Goal: Transaction & Acquisition: Book appointment/travel/reservation

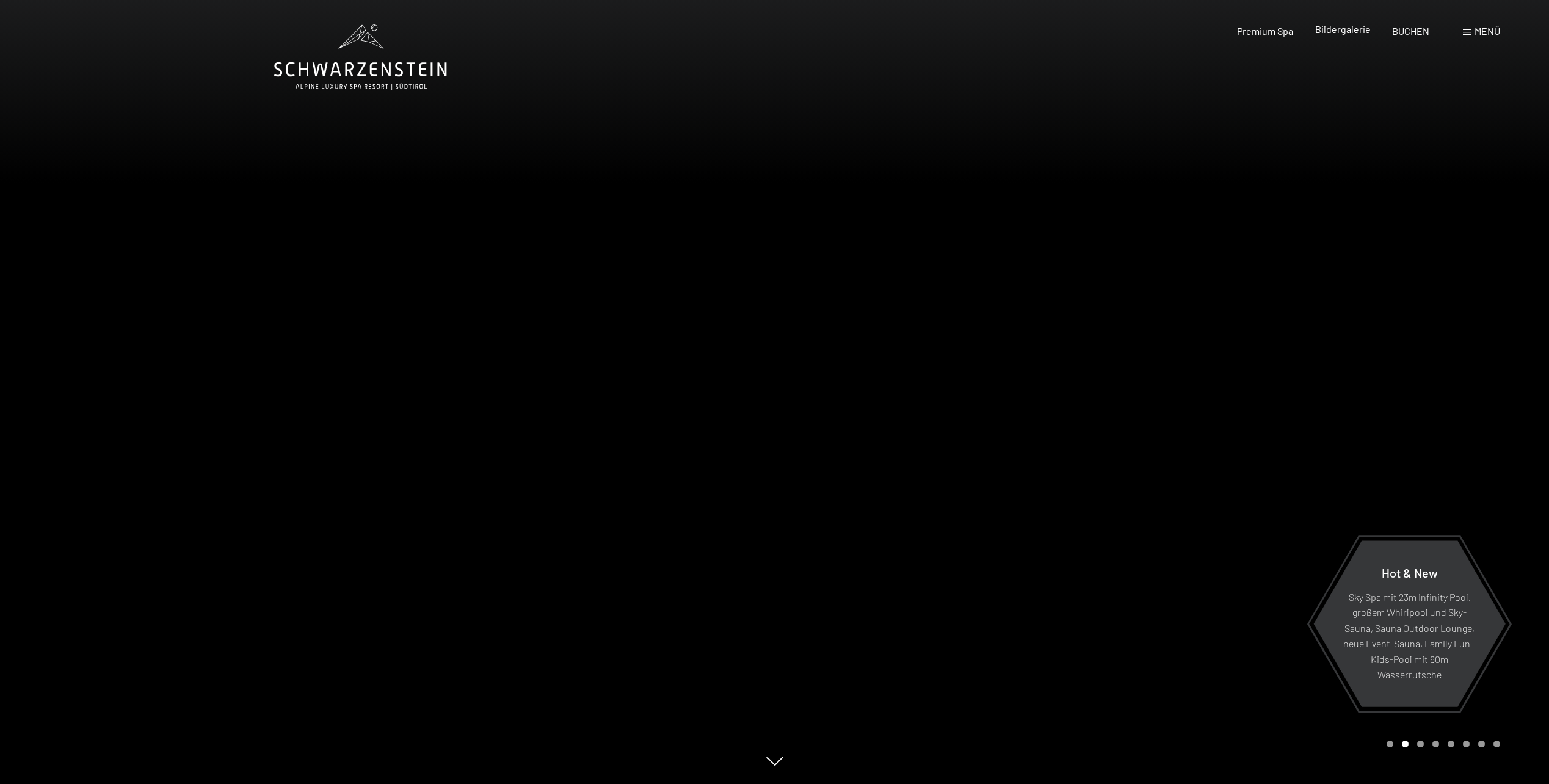
click at [1348, 30] on span "Bildergalerie" at bounding box center [1343, 29] width 55 height 12
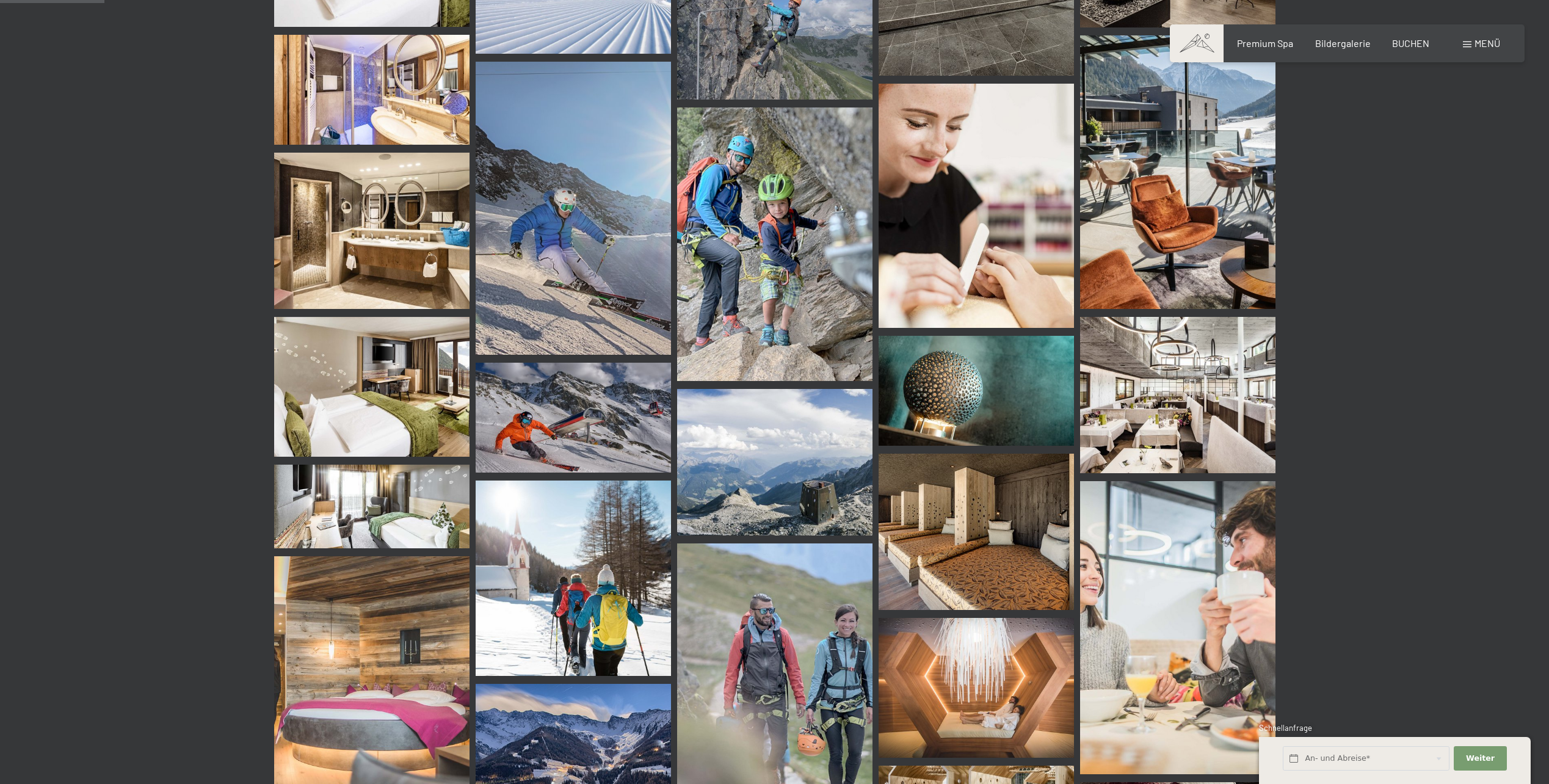
scroll to position [1018, 0]
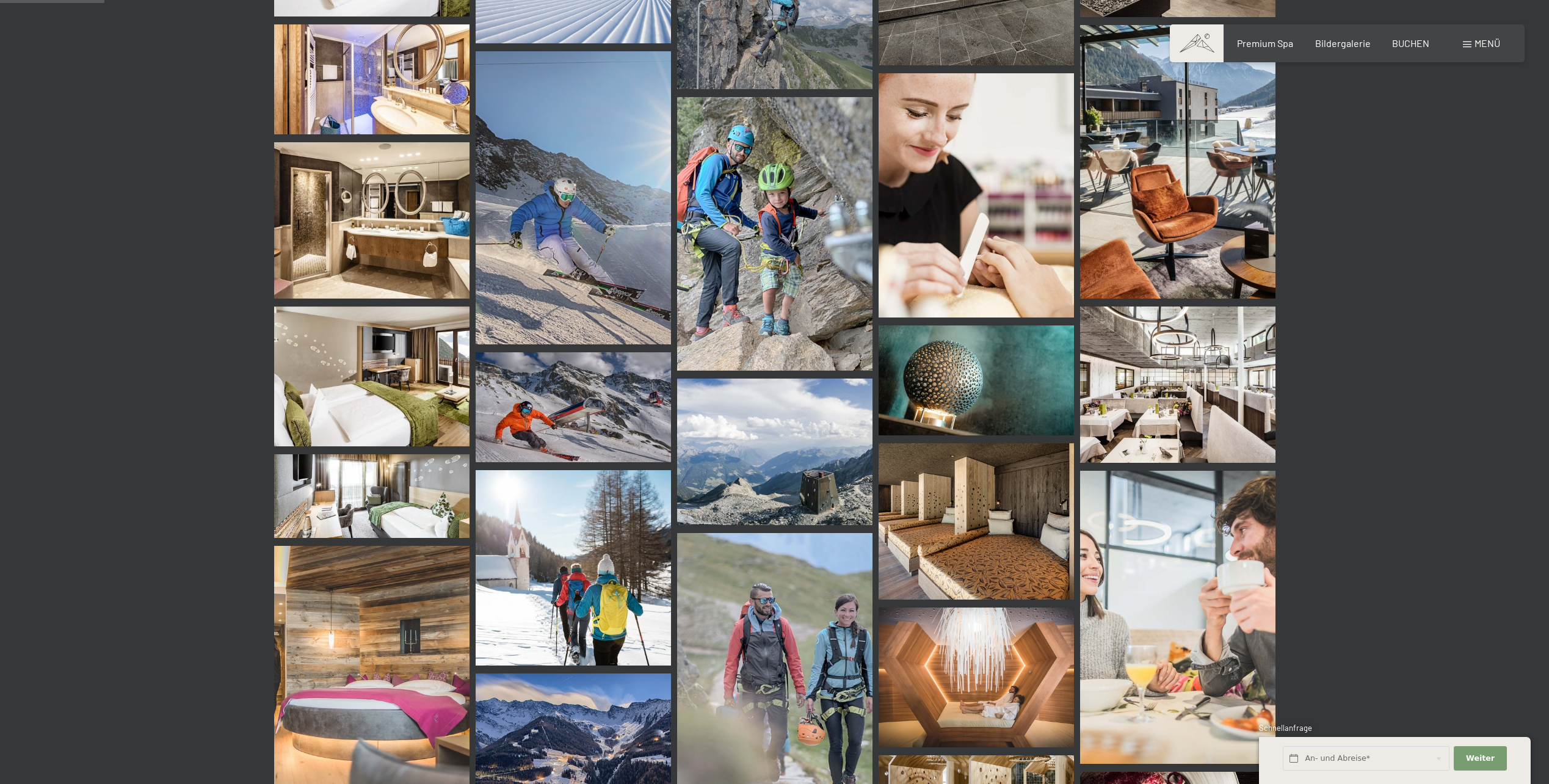
click at [343, 240] on img at bounding box center [372, 220] width 196 height 157
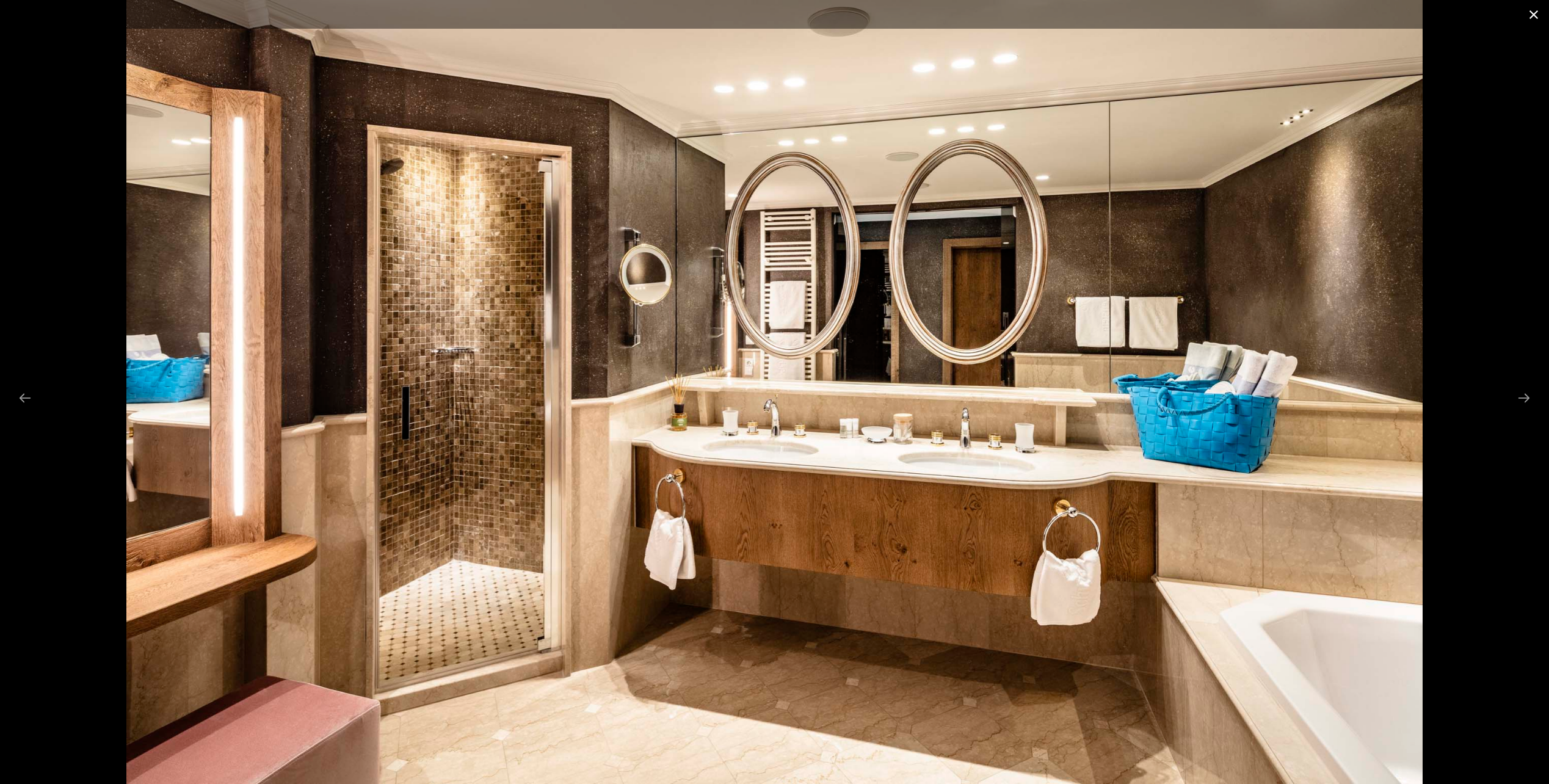
click at [1534, 21] on button "Close gallery" at bounding box center [1534, 14] width 30 height 28
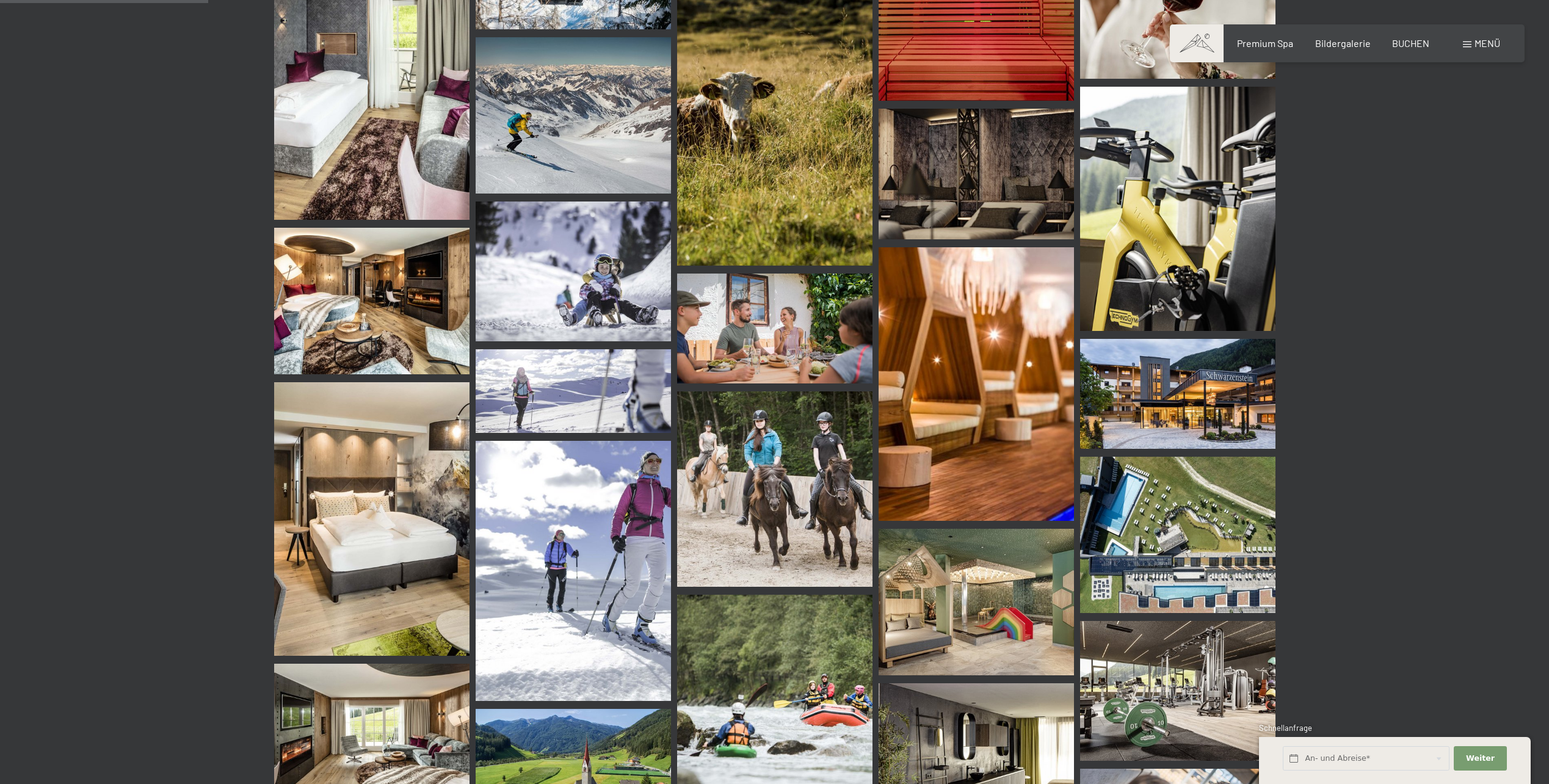
scroll to position [2035, 0]
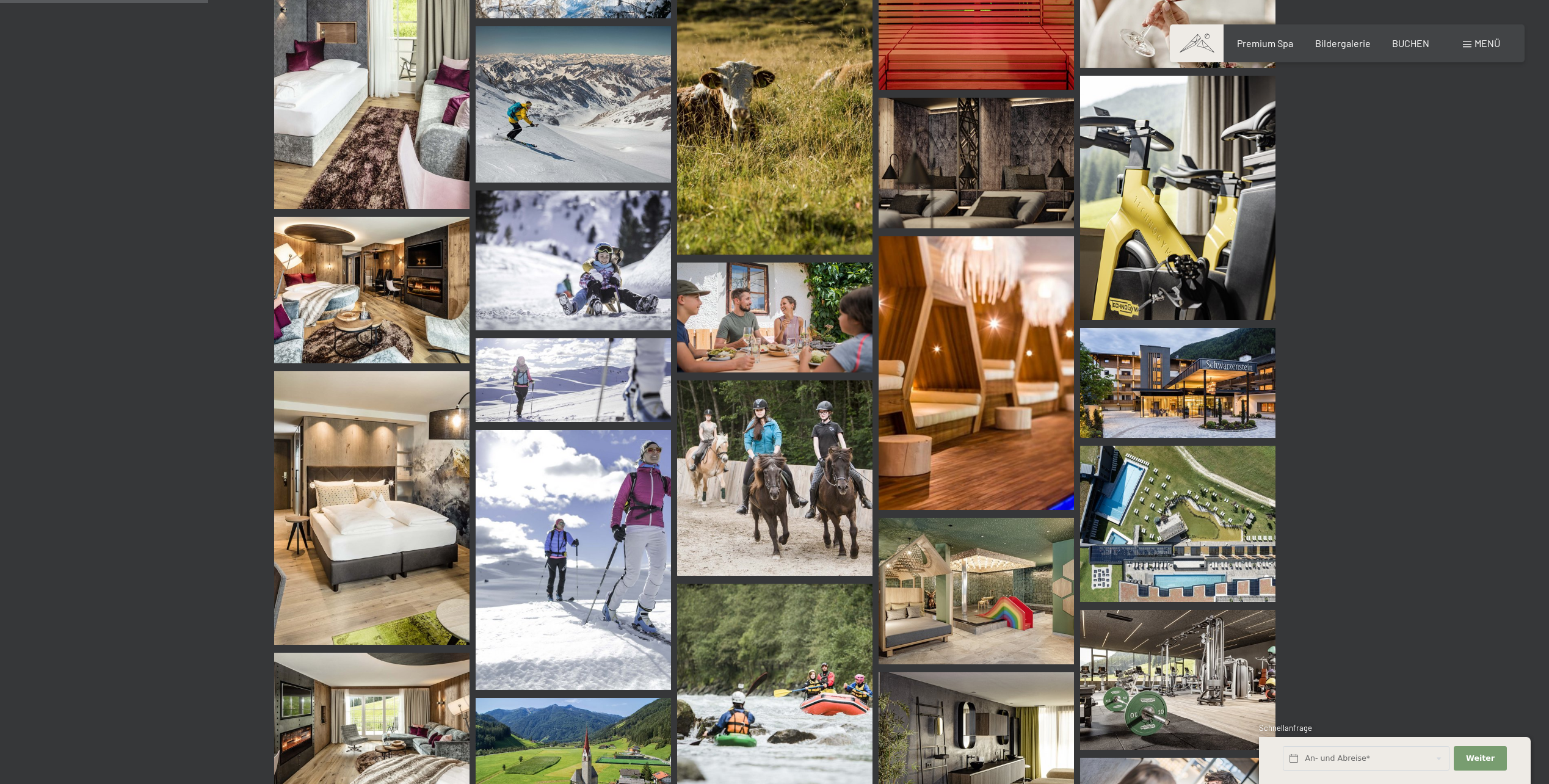
click at [1204, 376] on img at bounding box center [1178, 382] width 196 height 110
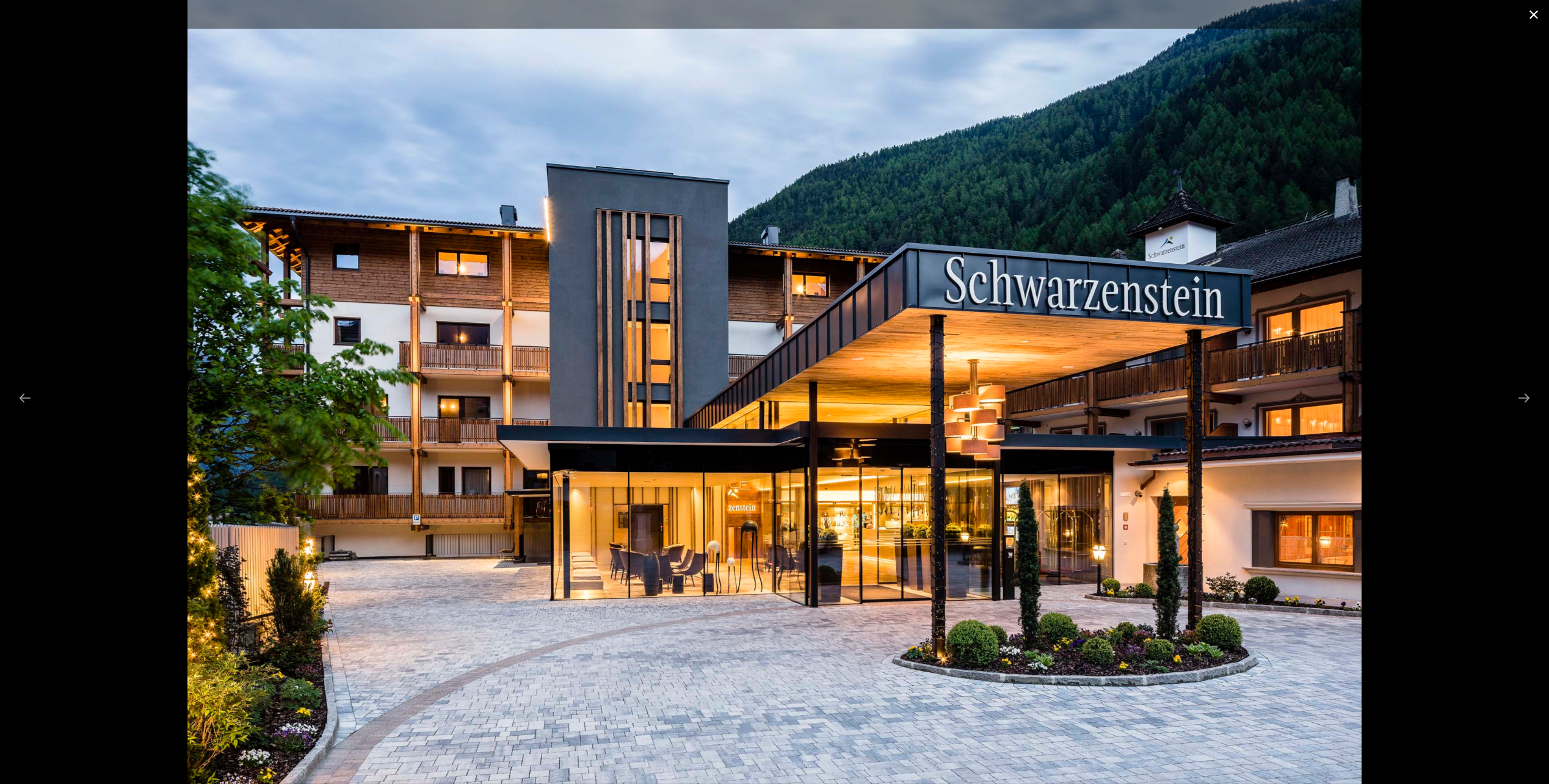
click at [1536, 21] on button "Close gallery" at bounding box center [1534, 14] width 30 height 28
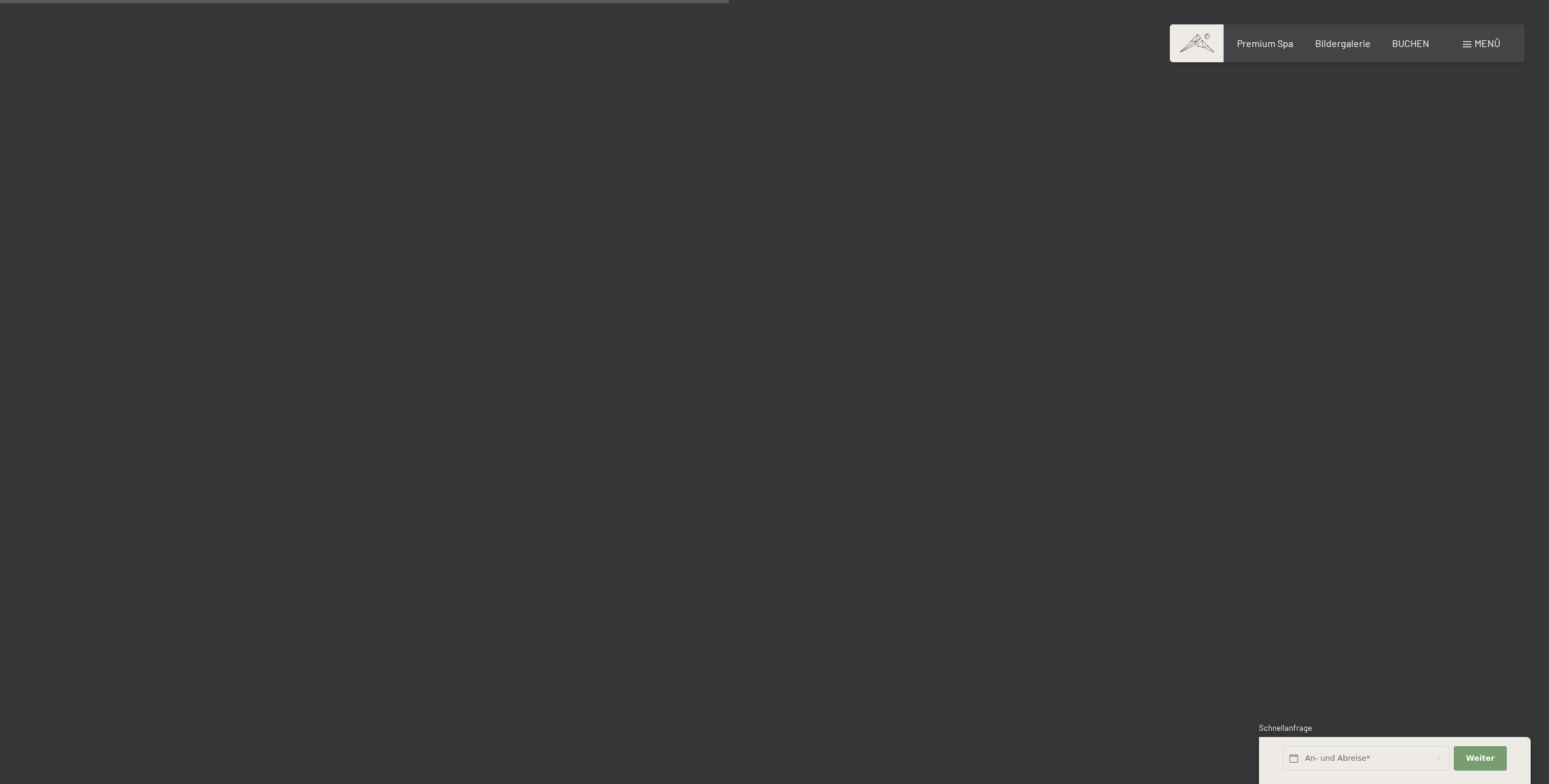
scroll to position [7123, 0]
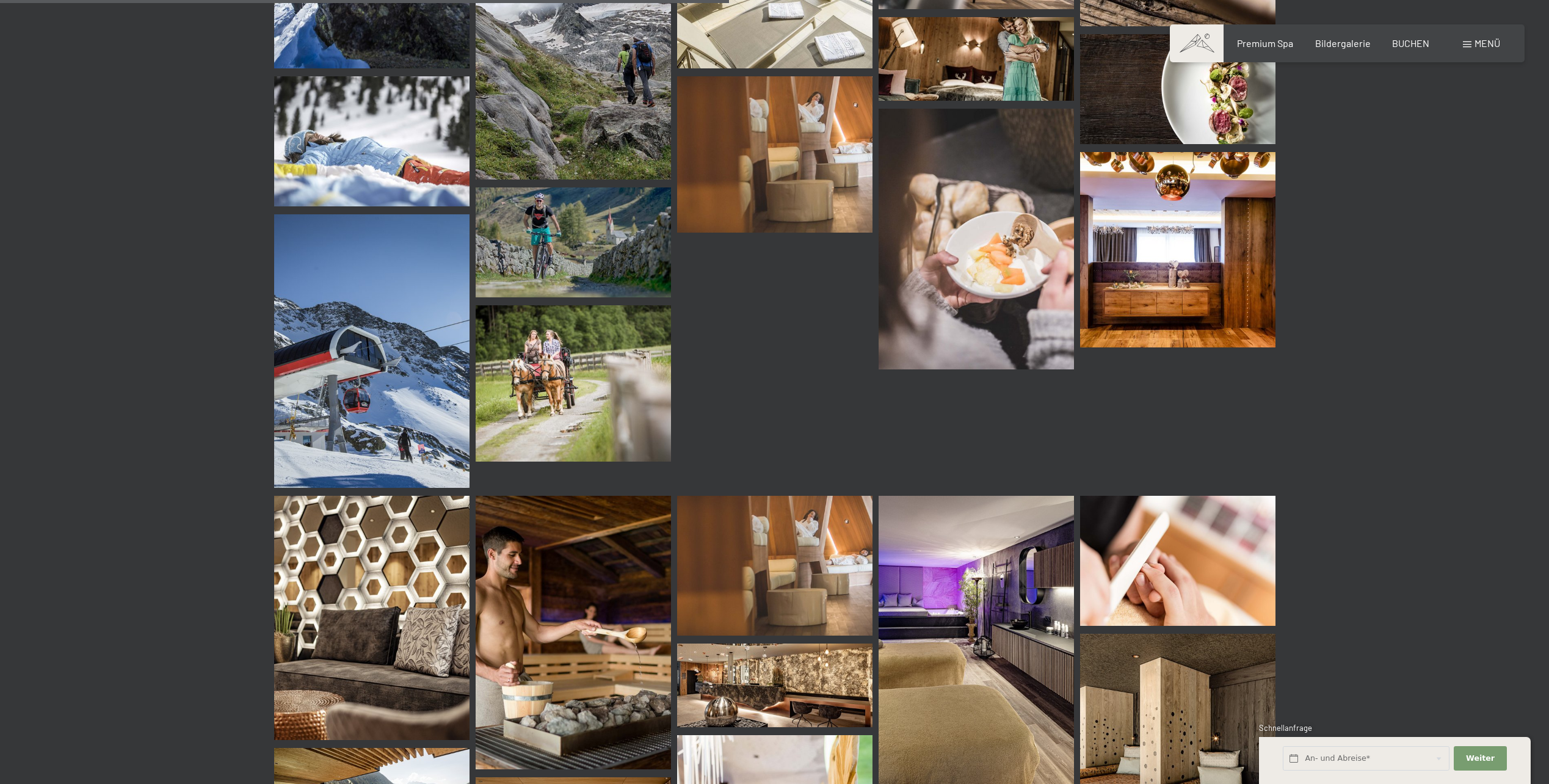
click at [1169, 293] on img at bounding box center [1178, 250] width 196 height 196
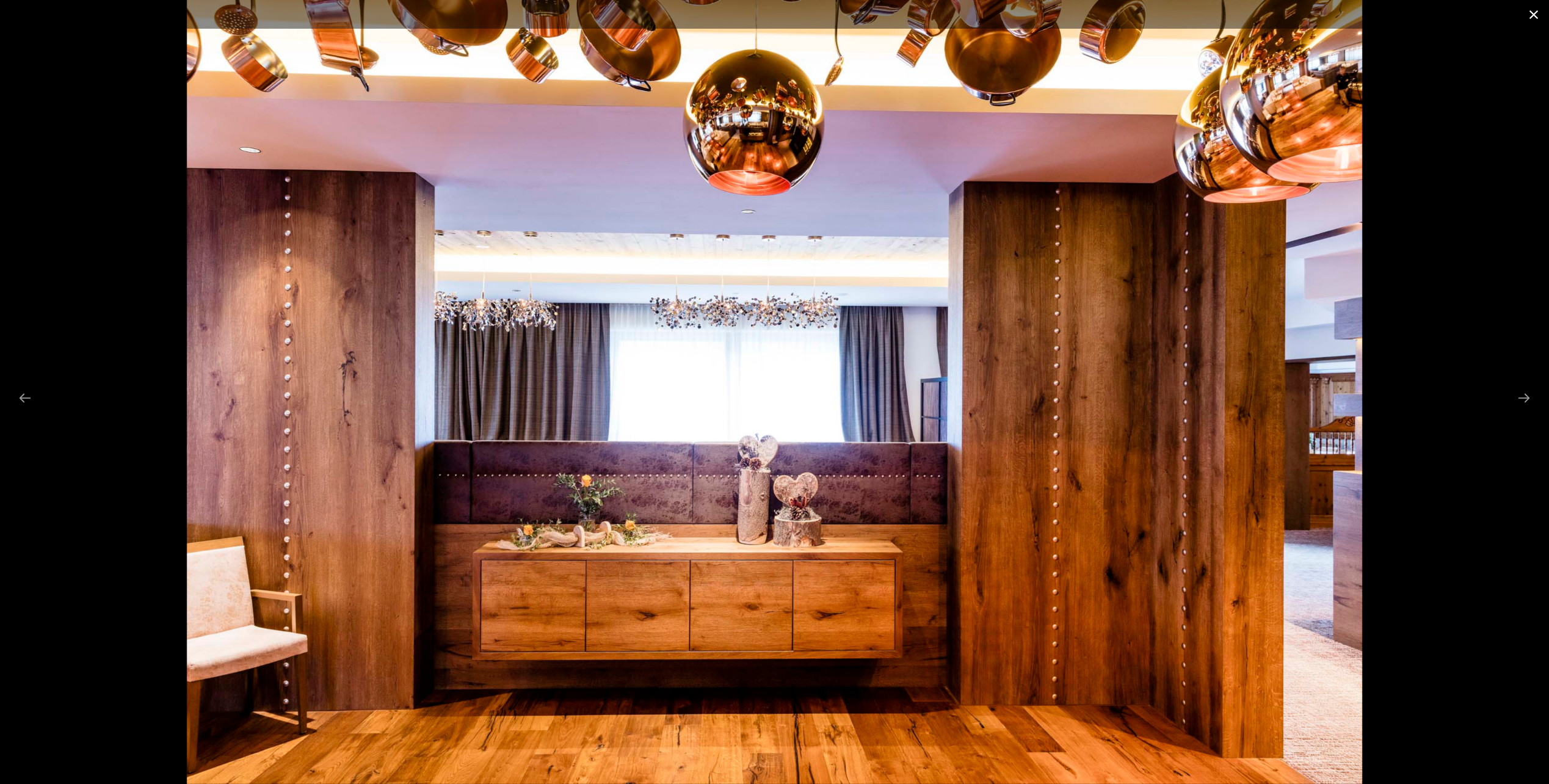
click at [1530, 10] on button "Close gallery" at bounding box center [1534, 14] width 30 height 28
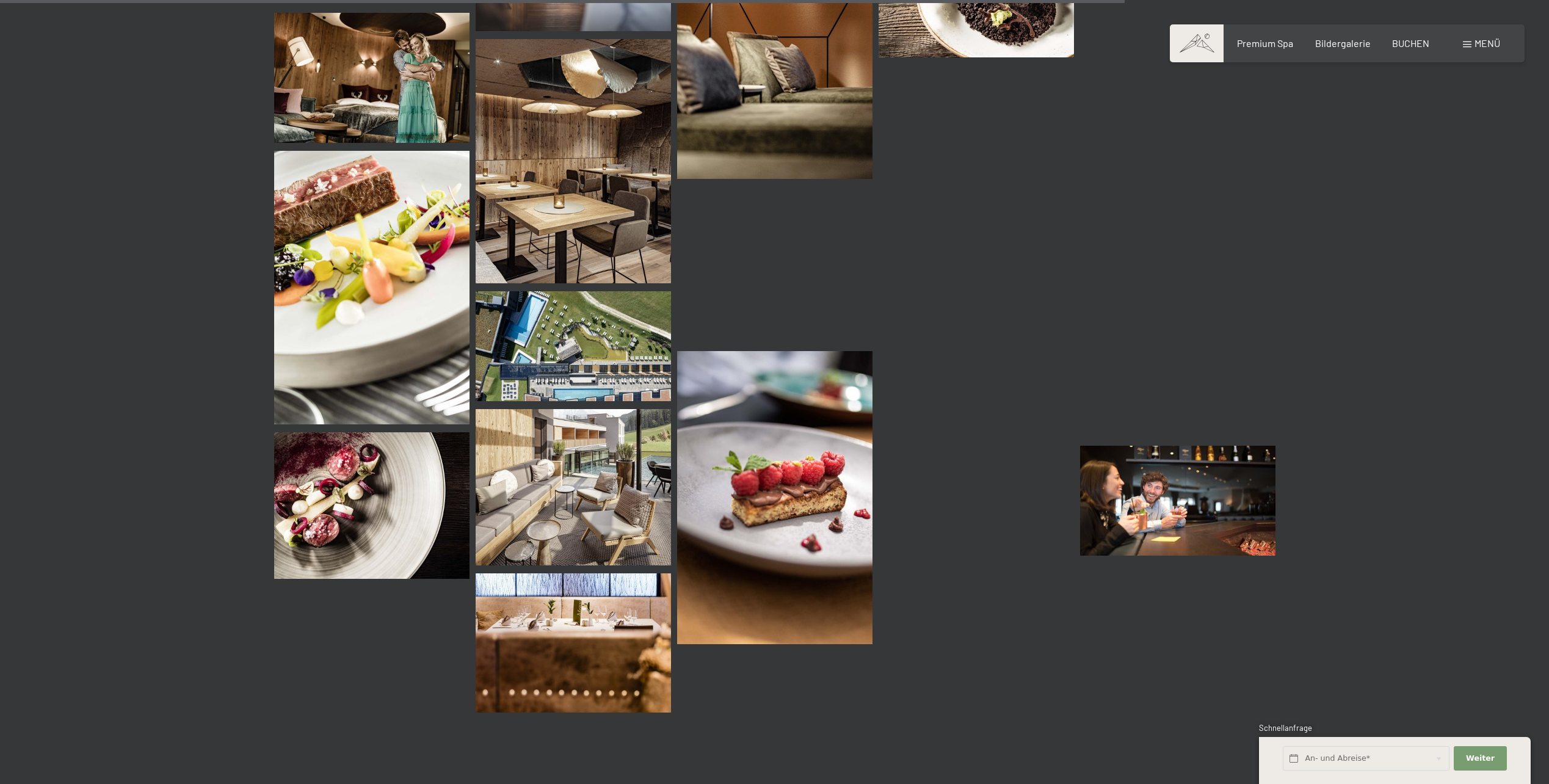
scroll to position [10990, 0]
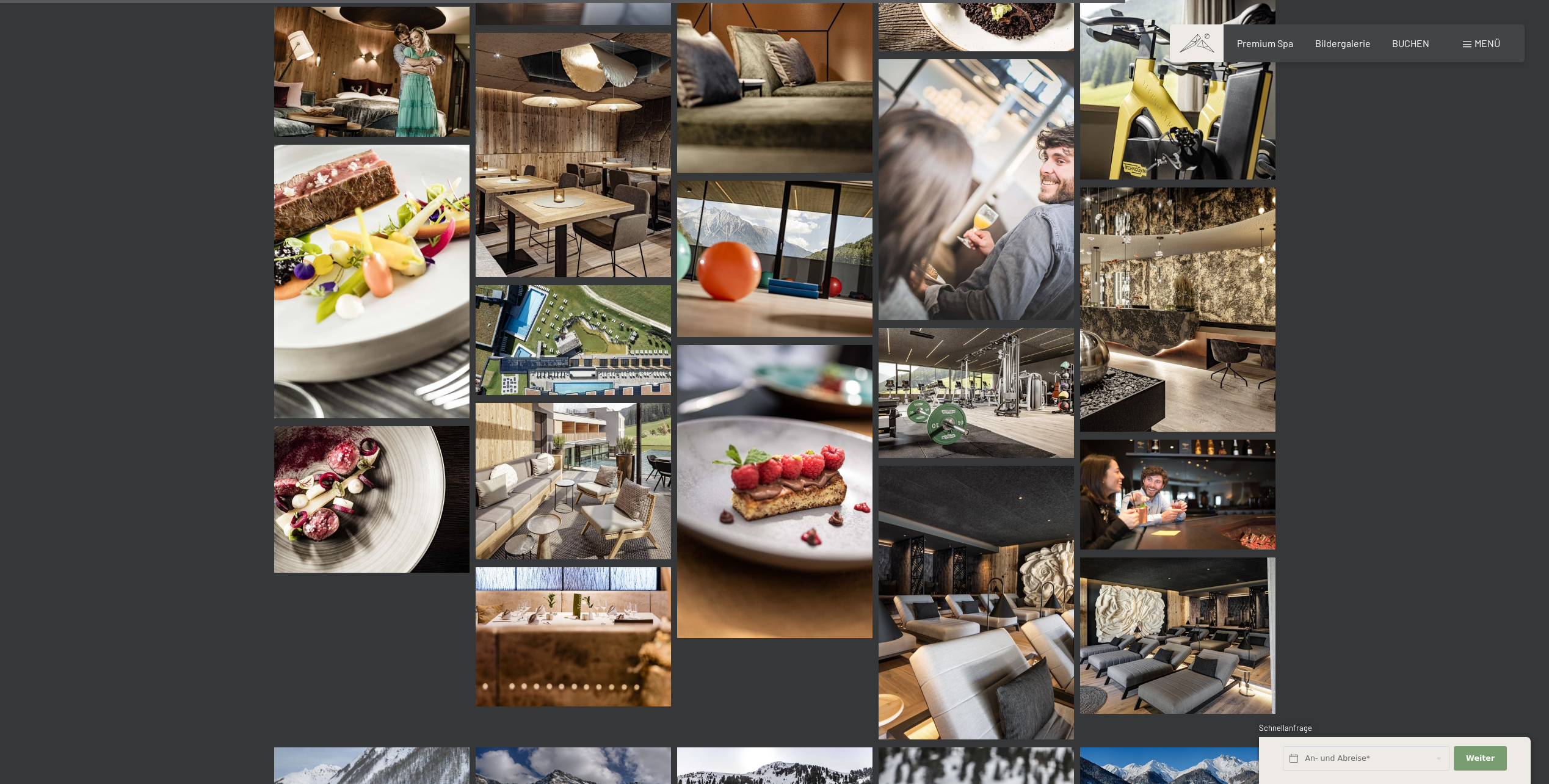
click at [973, 381] on img at bounding box center [976, 392] width 196 height 130
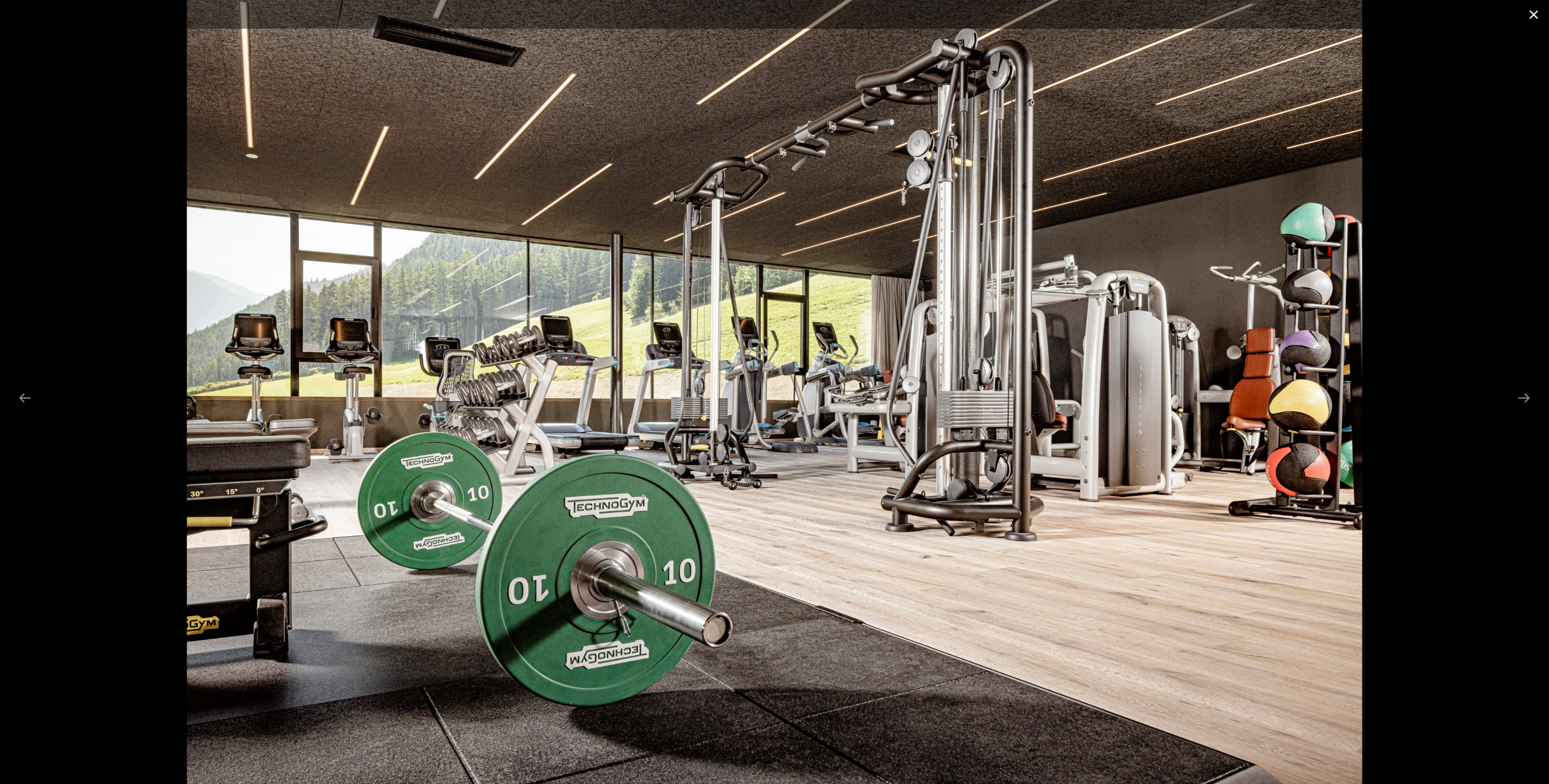
click at [1528, 8] on button "Close gallery" at bounding box center [1534, 14] width 30 height 28
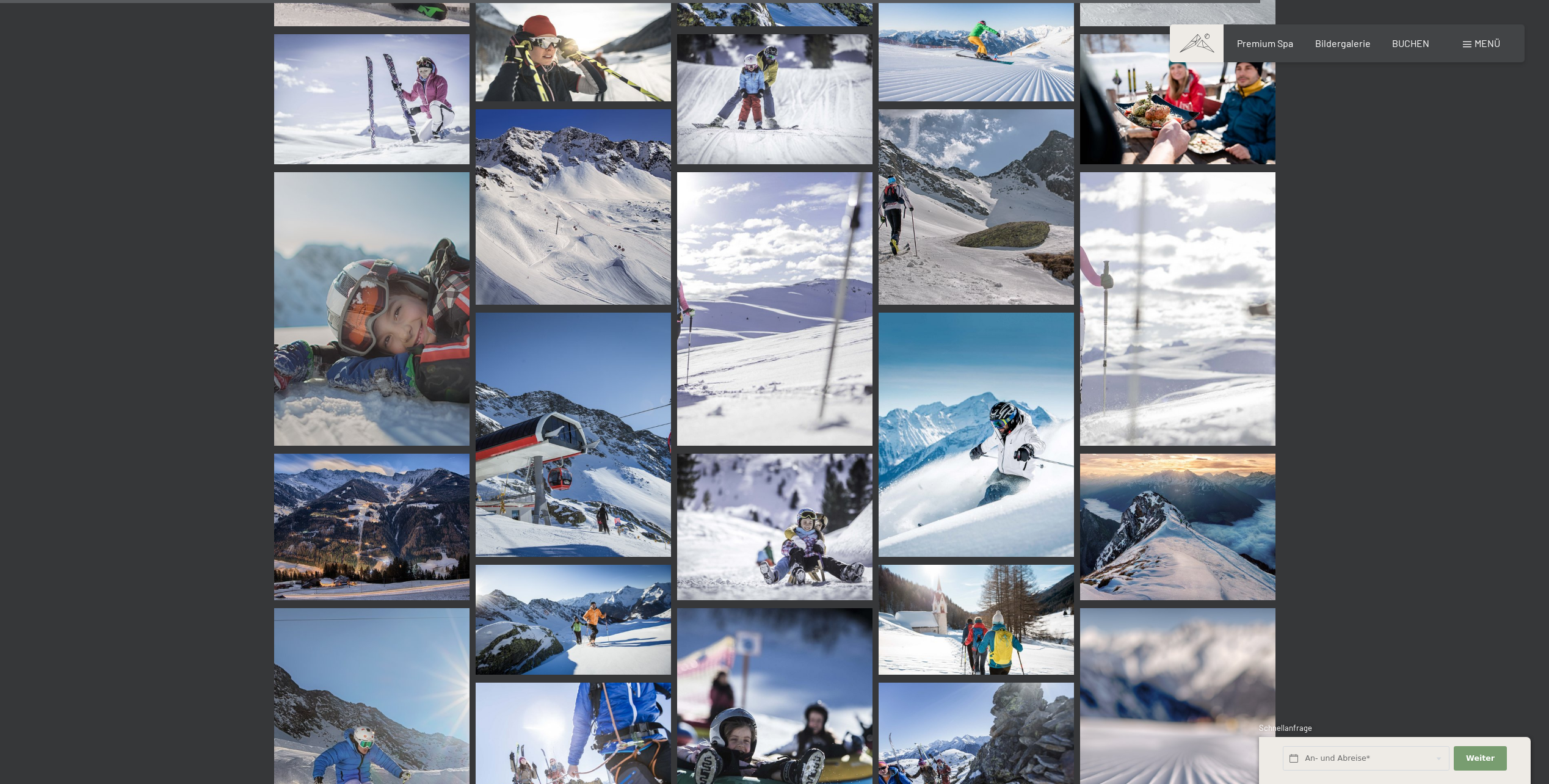
scroll to position [12618, 0]
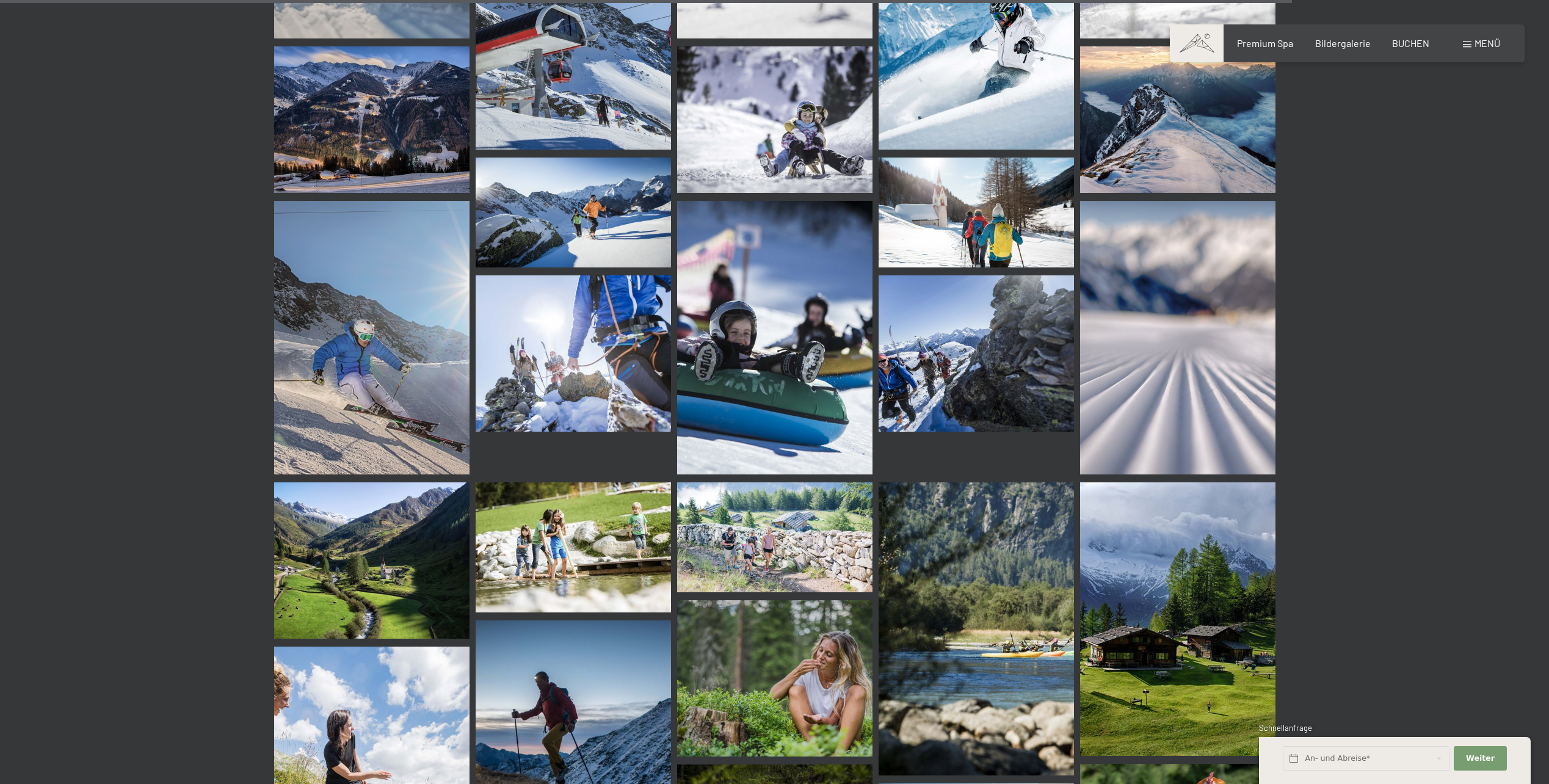
click at [546, 94] on img at bounding box center [573, 28] width 196 height 244
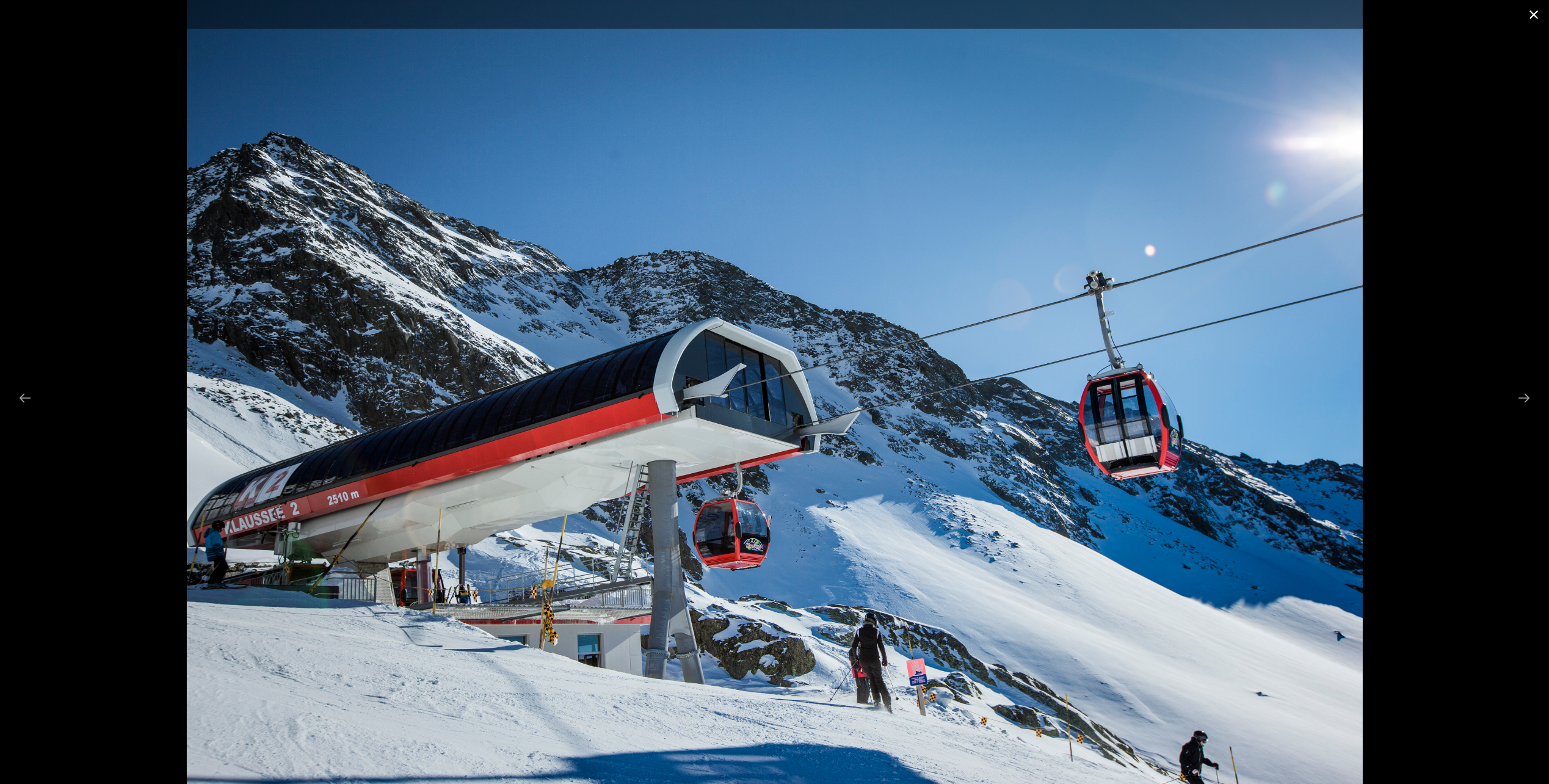
click at [1536, 10] on button "Close gallery" at bounding box center [1534, 14] width 30 height 28
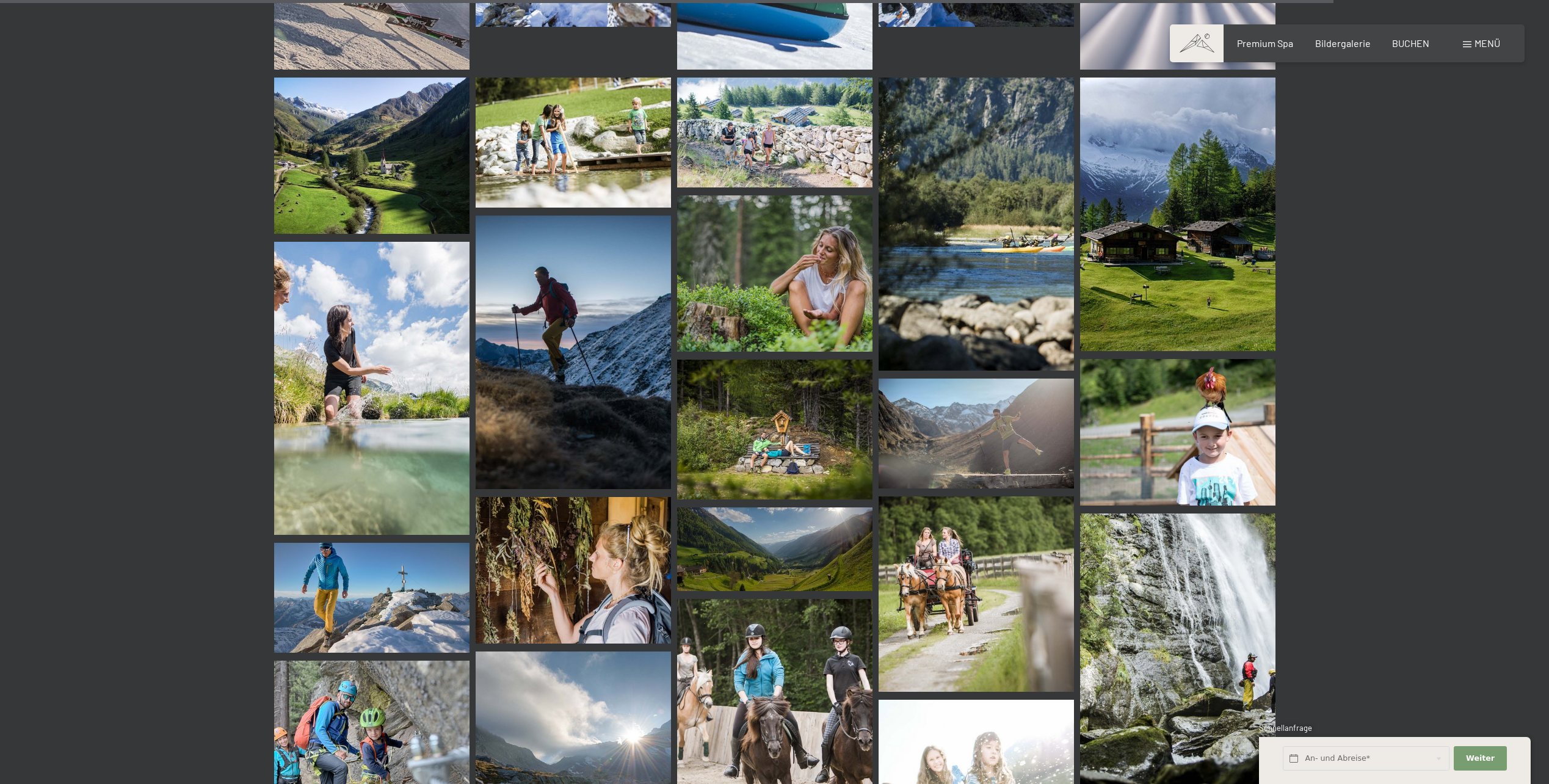
scroll to position [13025, 0]
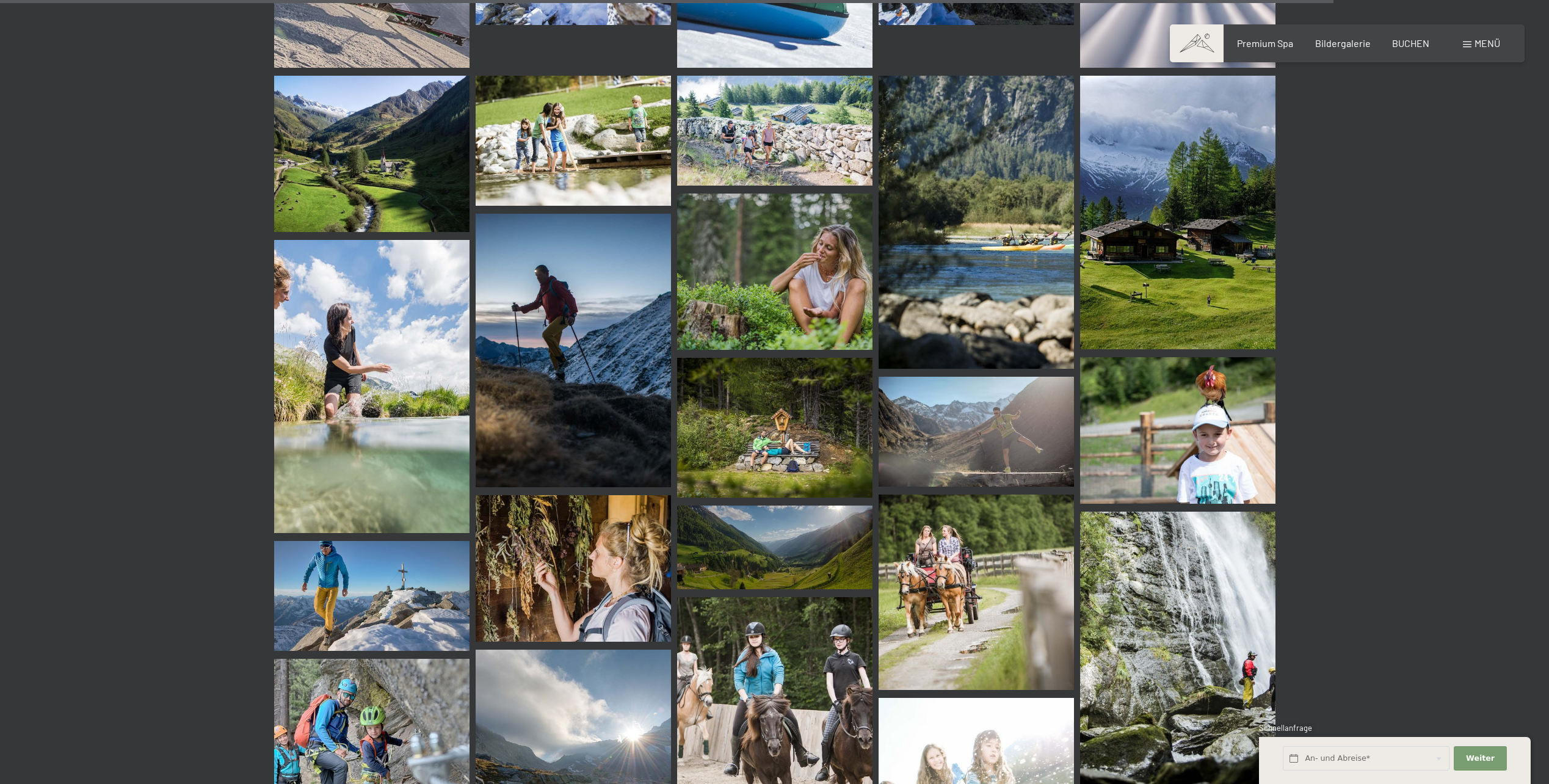
click at [766, 279] on img at bounding box center [775, 271] width 196 height 157
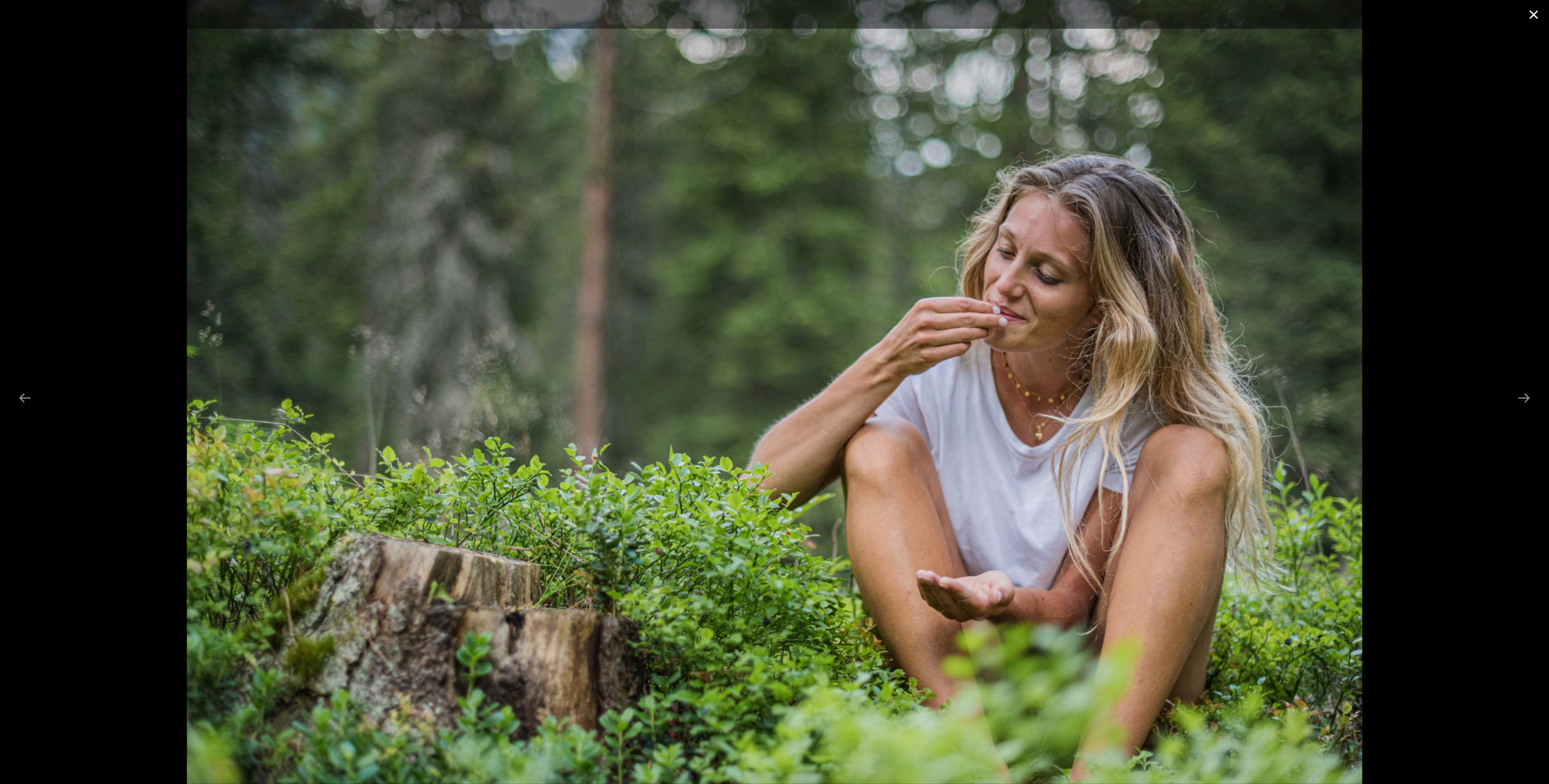
click at [1534, 17] on button "Close gallery" at bounding box center [1534, 14] width 30 height 28
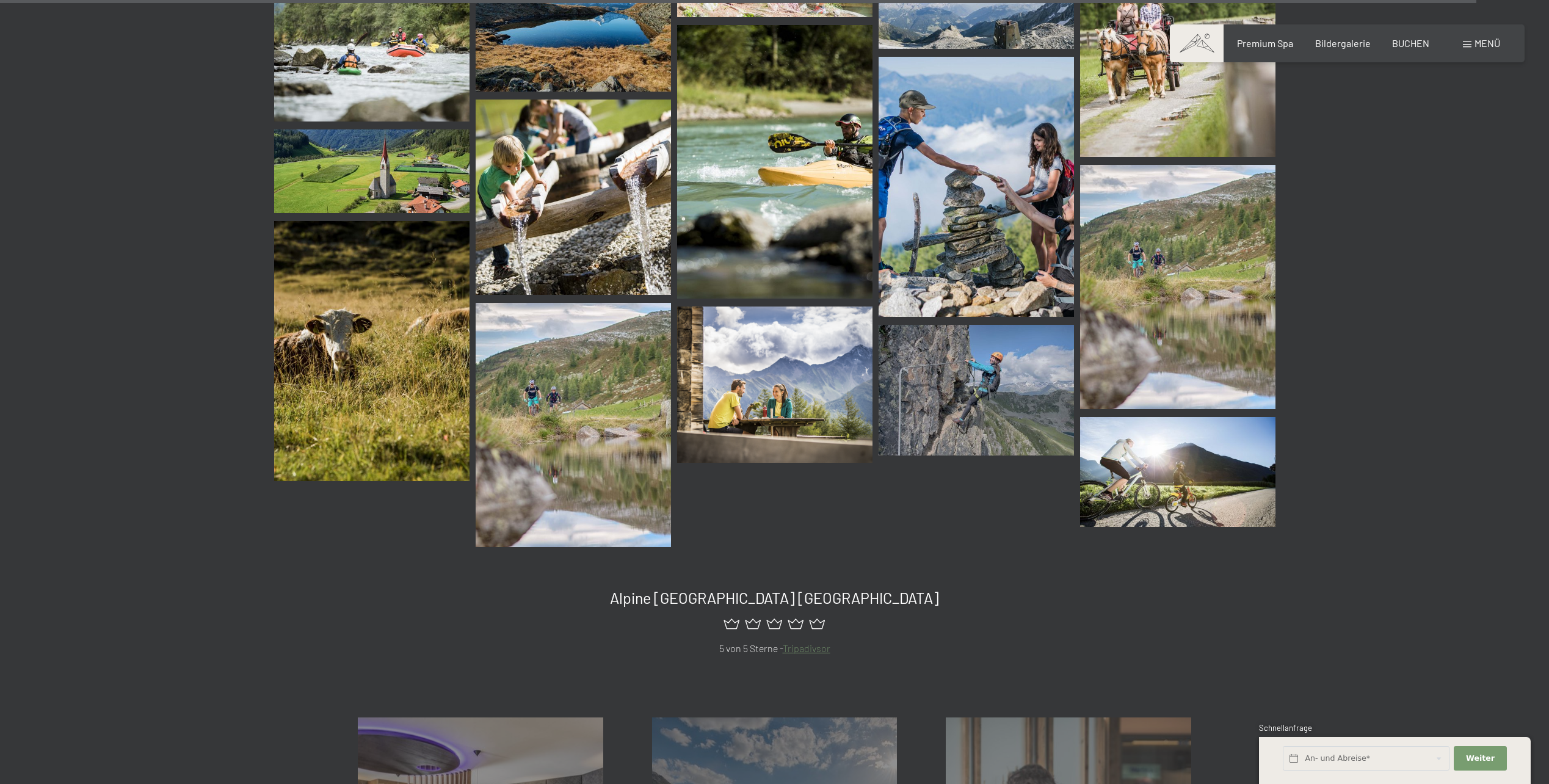
scroll to position [14450, 0]
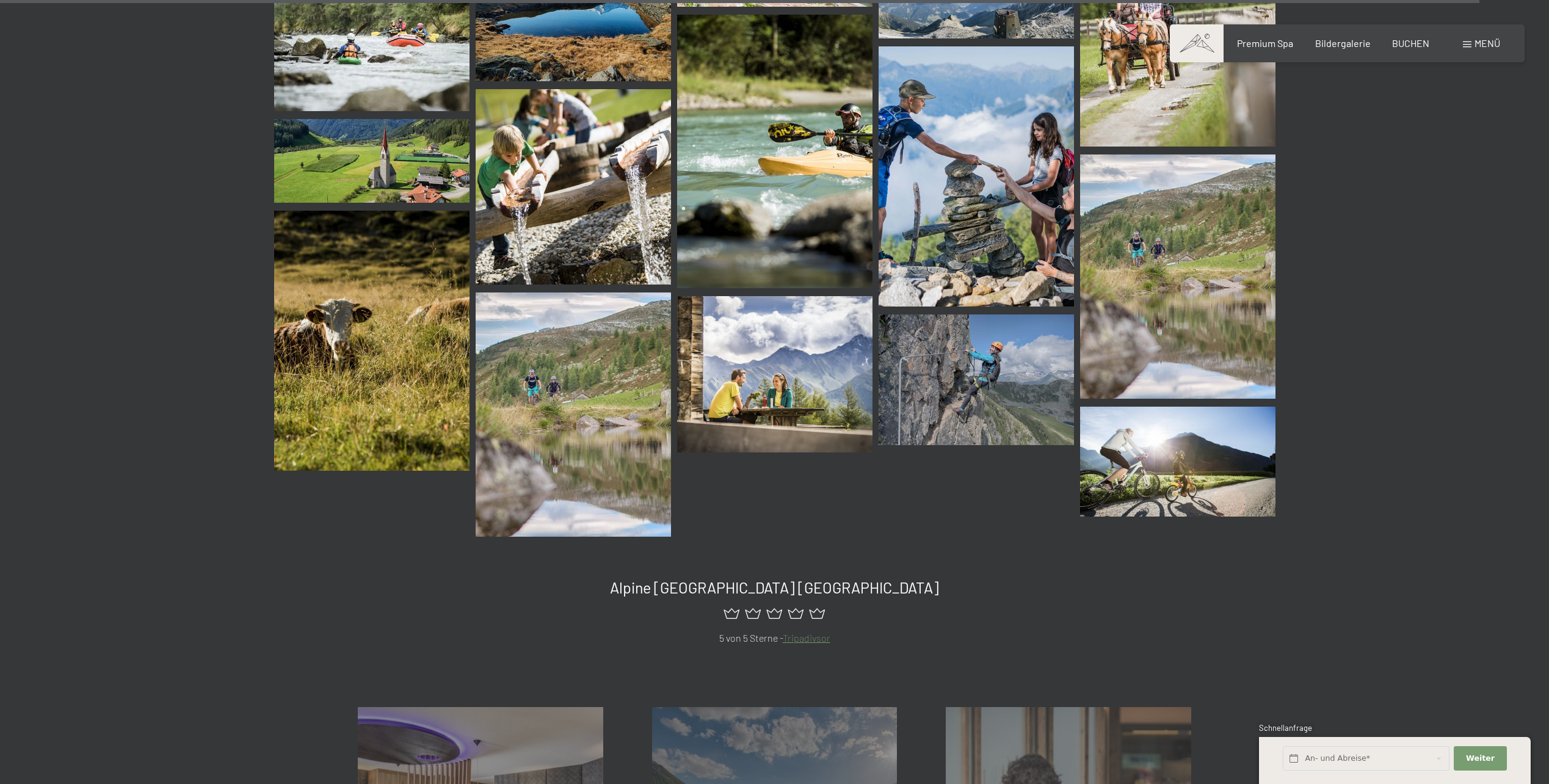
click at [322, 384] on img at bounding box center [372, 341] width 196 height 261
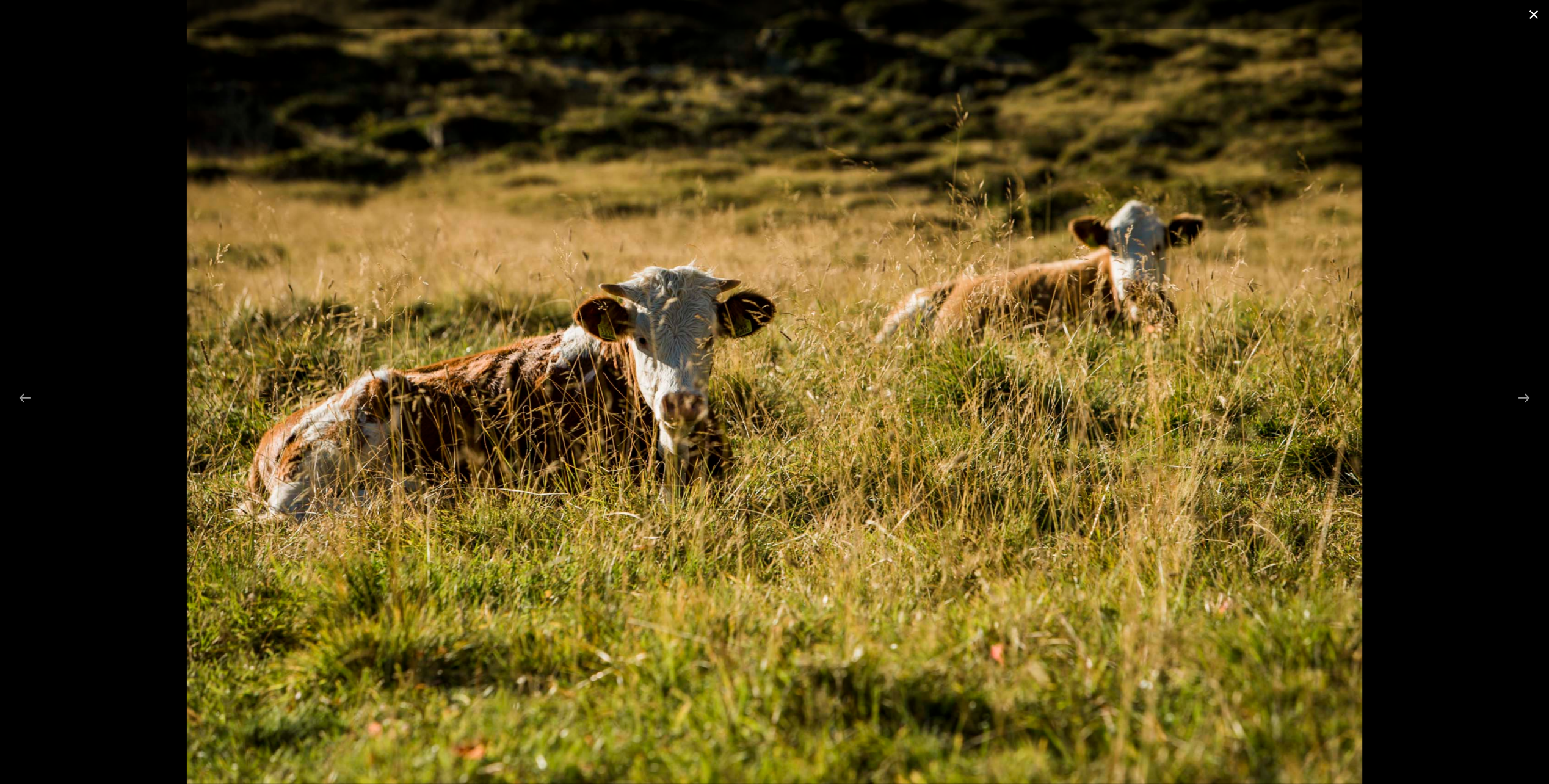
click at [1526, 13] on button "Close gallery" at bounding box center [1534, 14] width 30 height 28
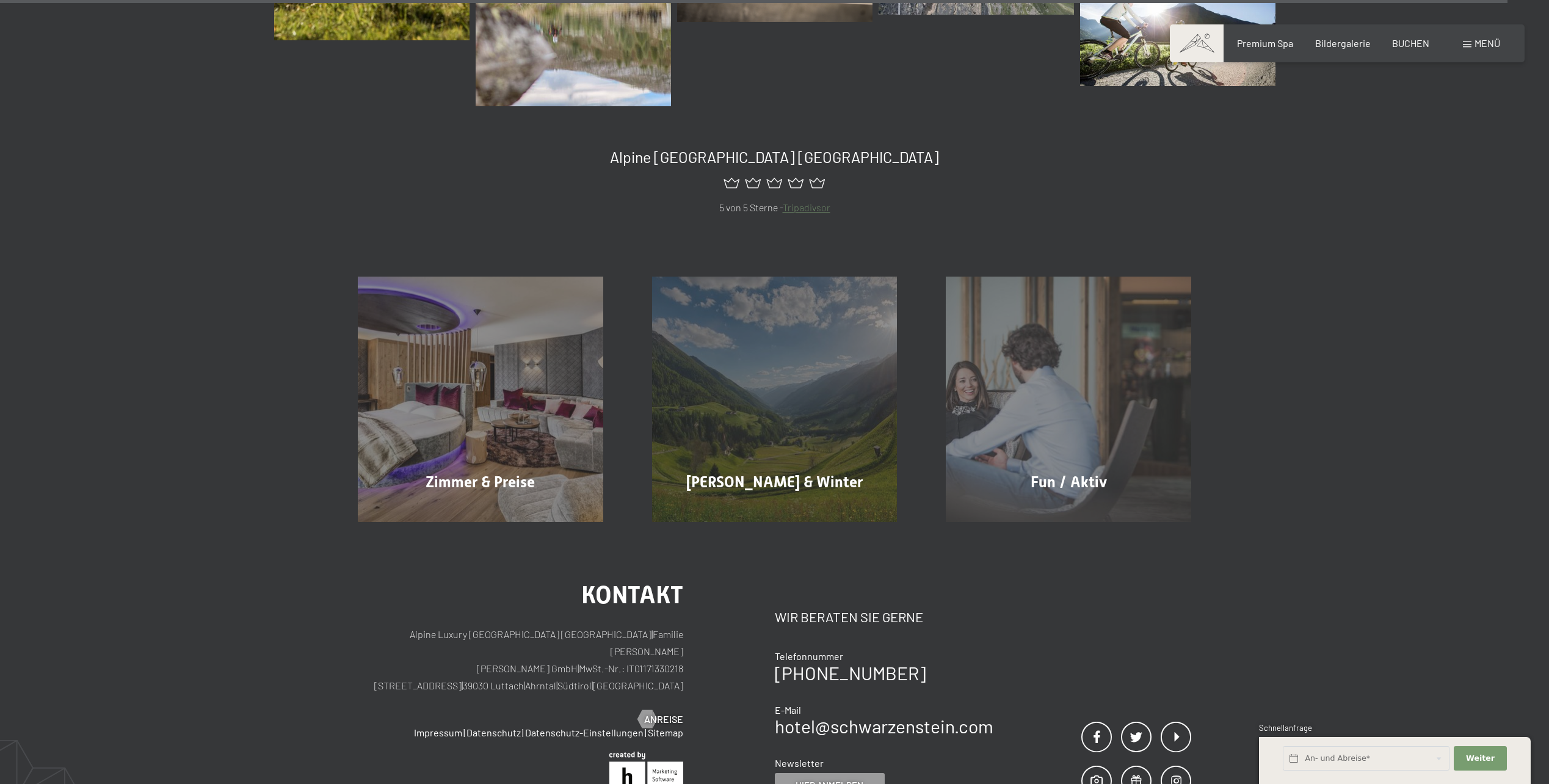
scroll to position [14777, 0]
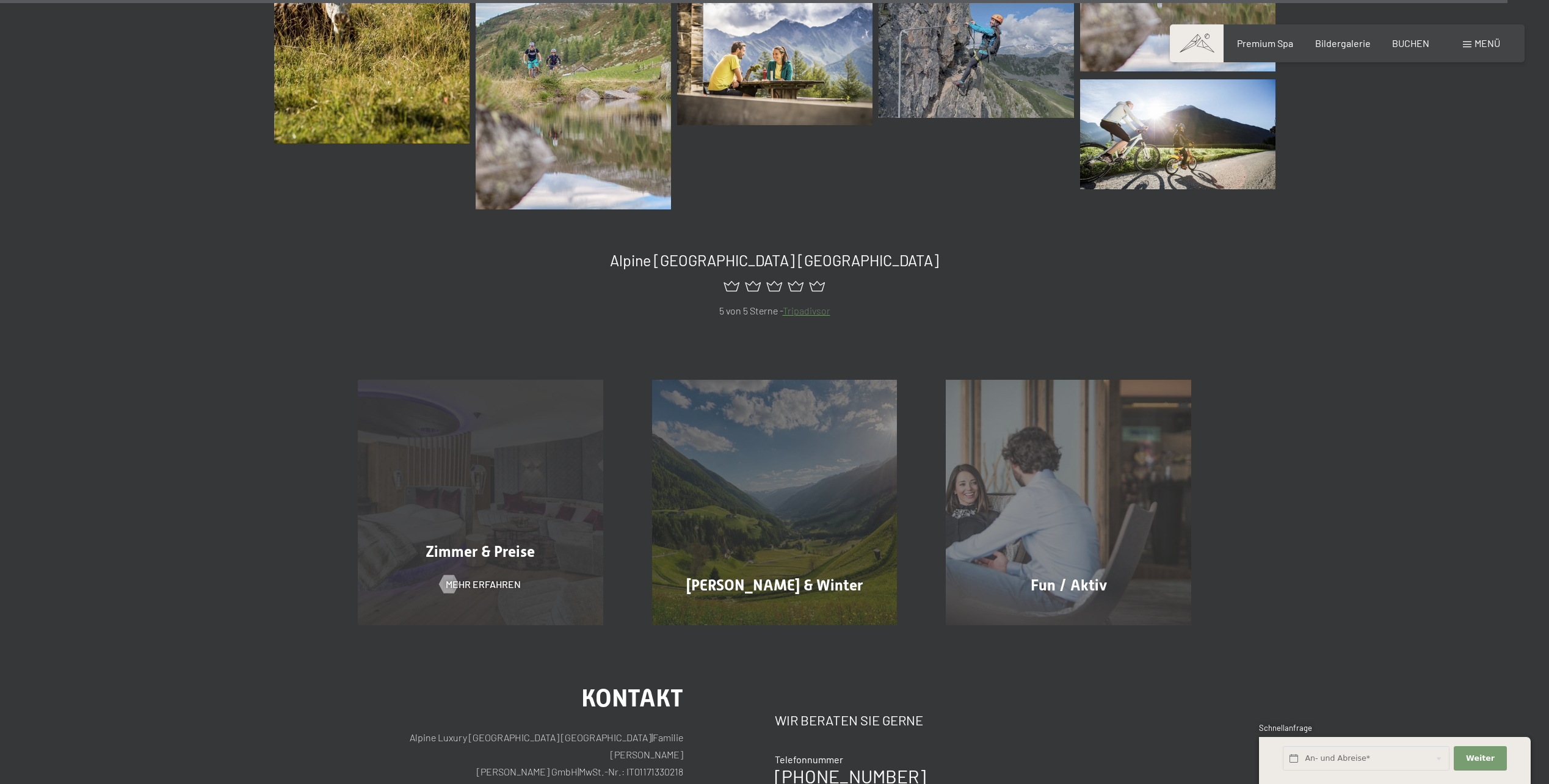
click at [508, 450] on div "Zimmer & Preise Mehr erfahren" at bounding box center [481, 503] width 295 height 246
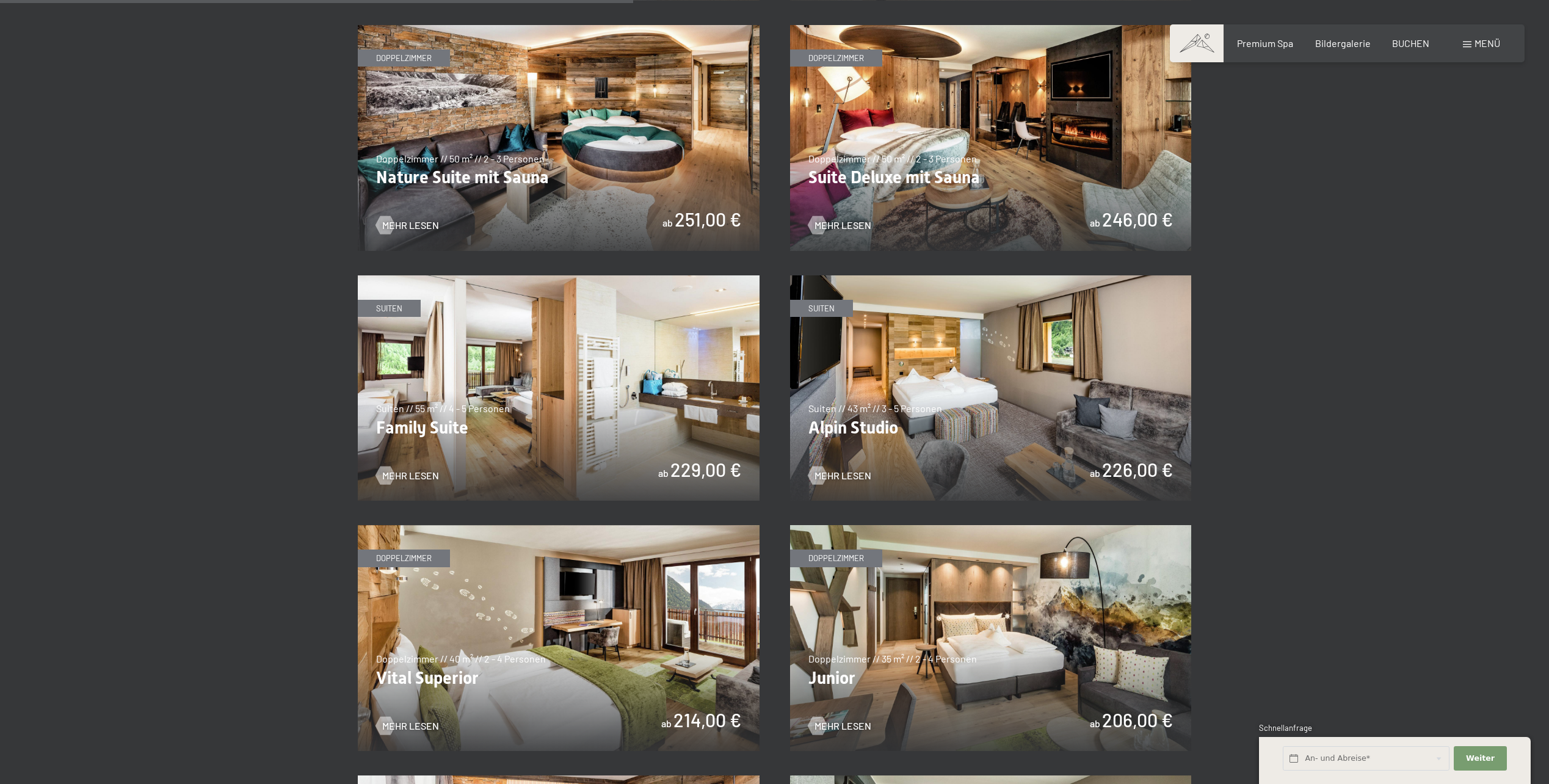
scroll to position [1221, 0]
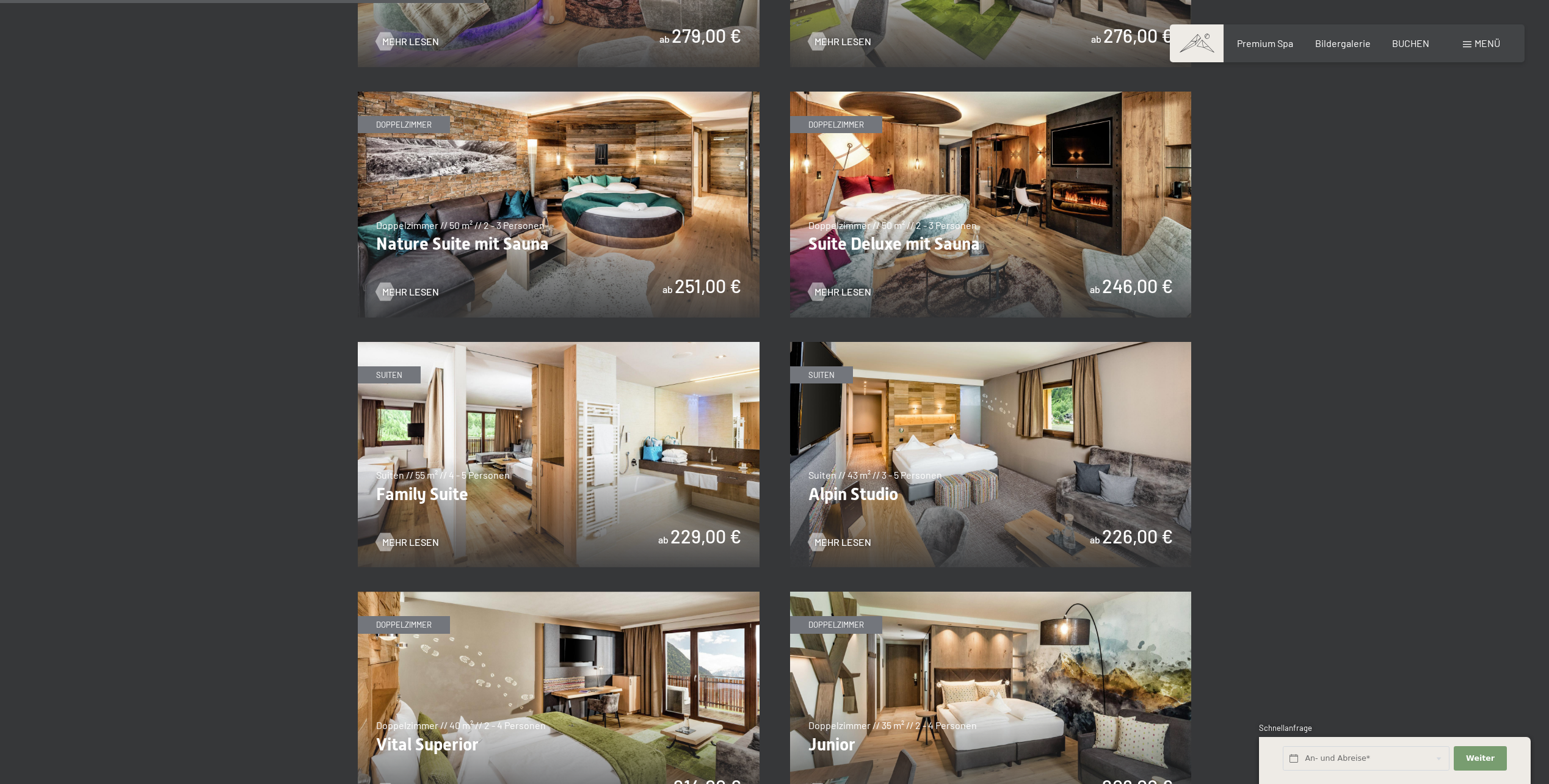
click at [475, 465] on img at bounding box center [559, 455] width 402 height 226
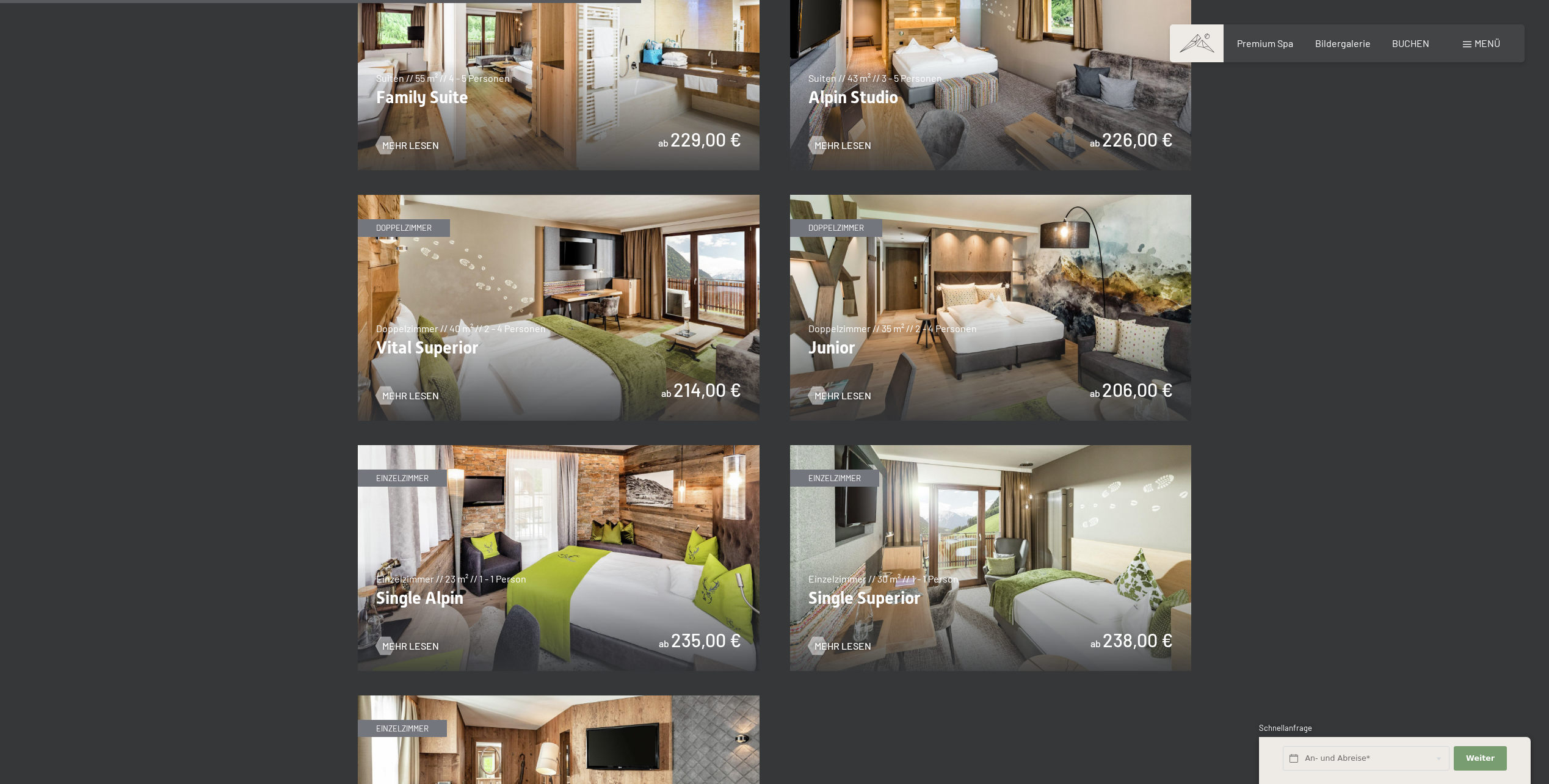
scroll to position [1628, 0]
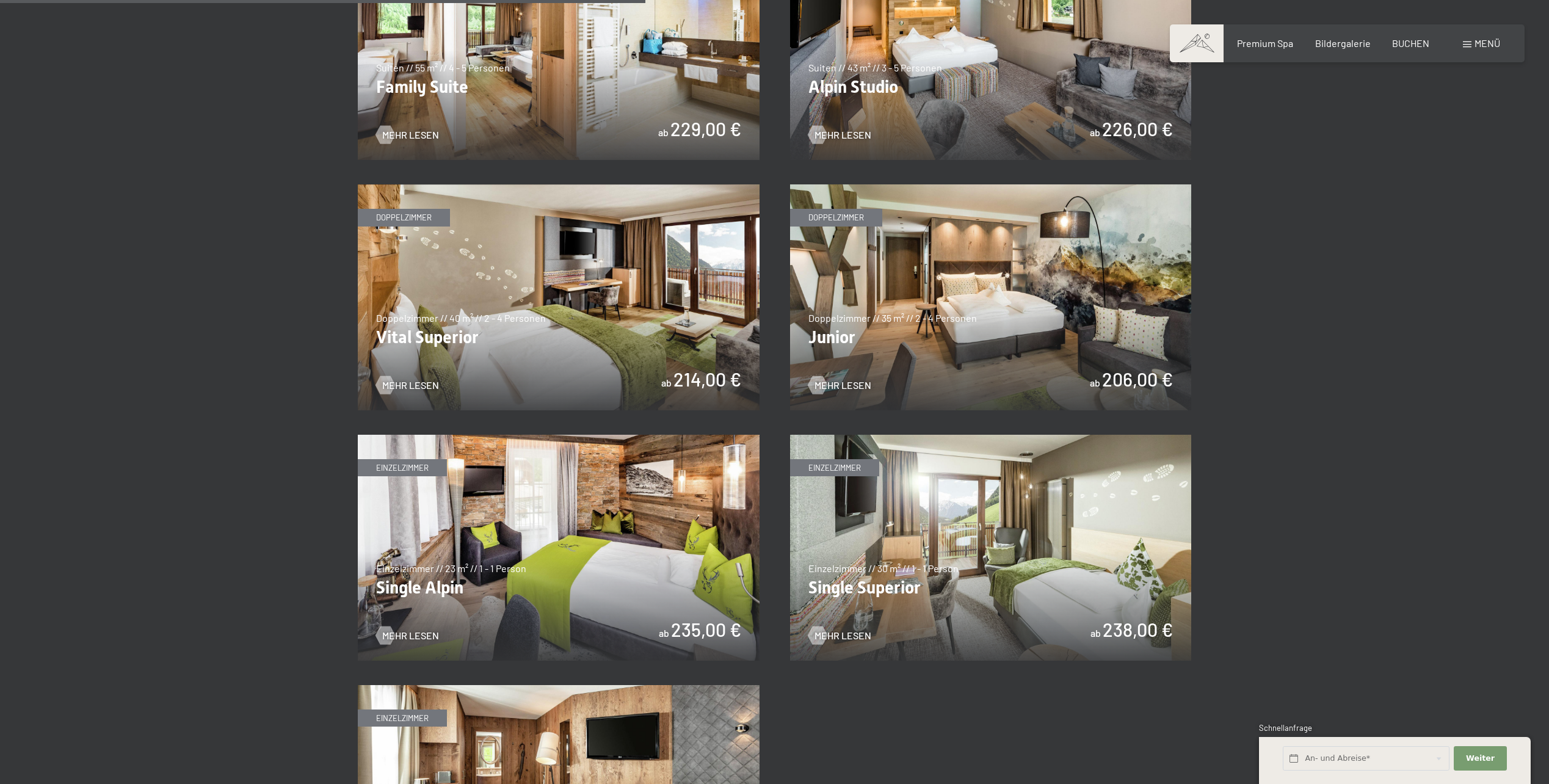
click at [984, 279] on img at bounding box center [991, 297] width 402 height 226
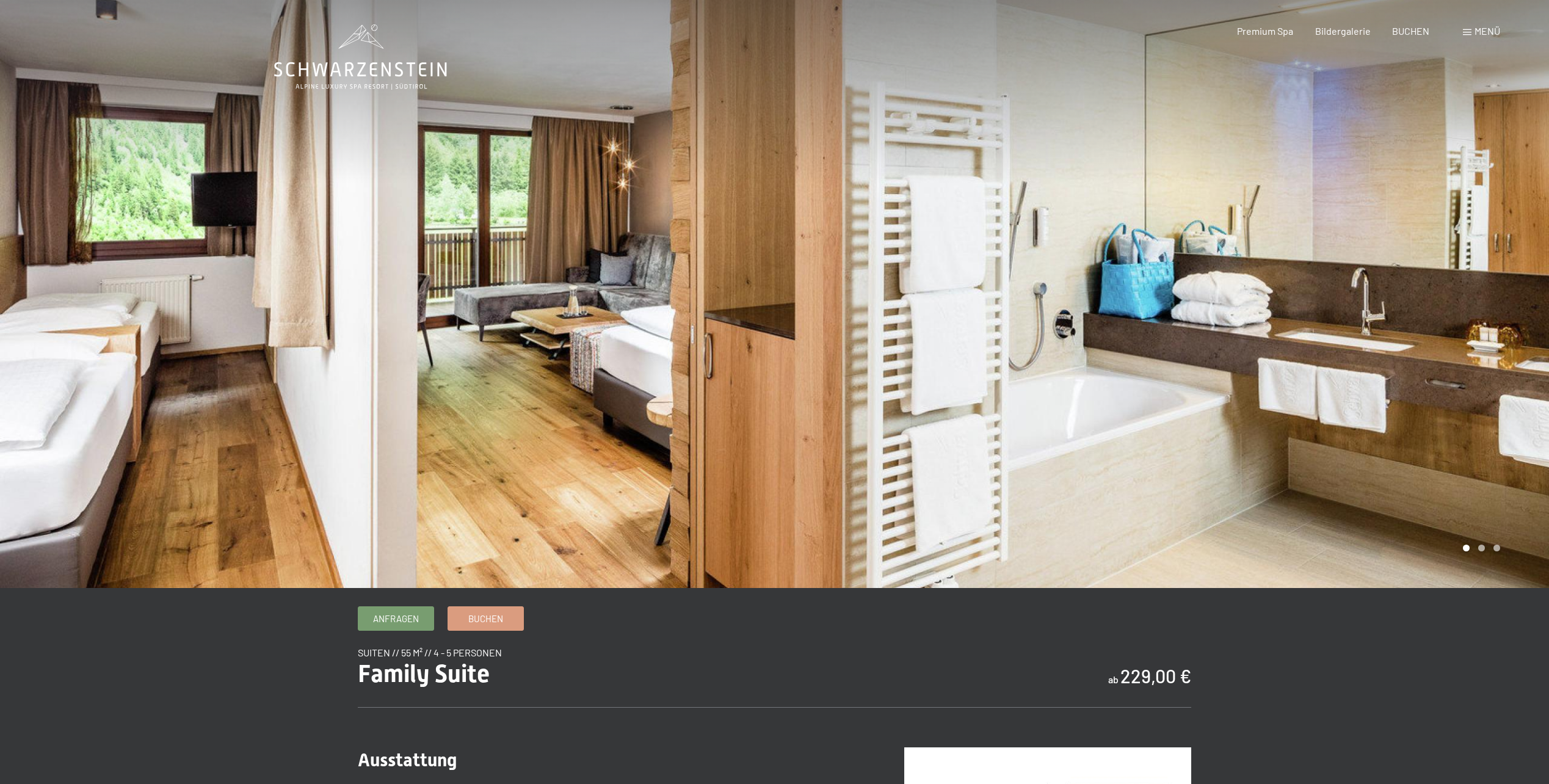
drag, startPoint x: 929, startPoint y: 440, endPoint x: 622, endPoint y: 400, distance: 309.6
click at [622, 588] on div at bounding box center [775, 588] width 1001 height 0
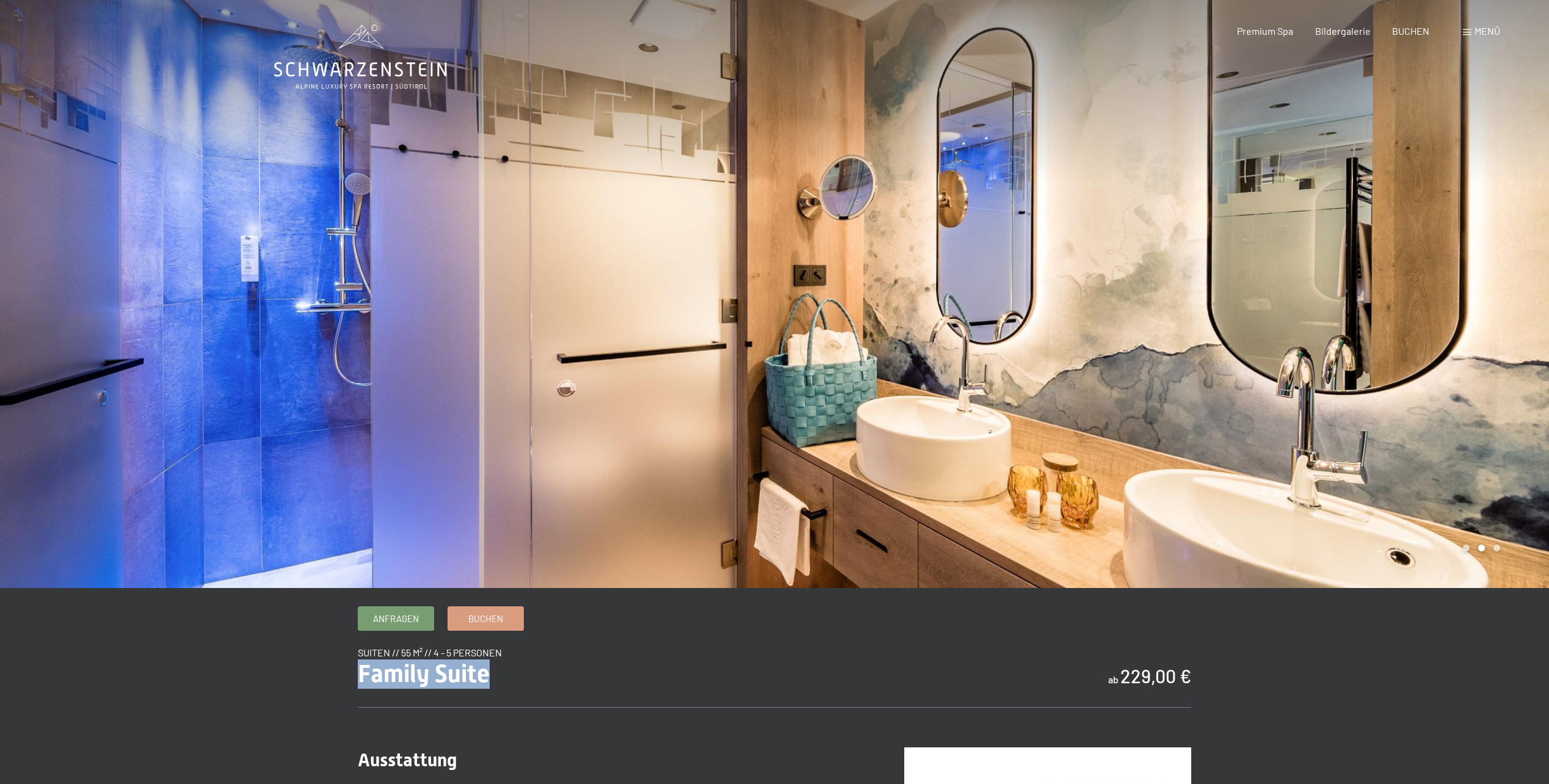
drag, startPoint x: 363, startPoint y: 676, endPoint x: 577, endPoint y: 676, distance: 214.0
click at [572, 676] on div "Family Suite ab 229,00 €" at bounding box center [775, 674] width 834 height 29
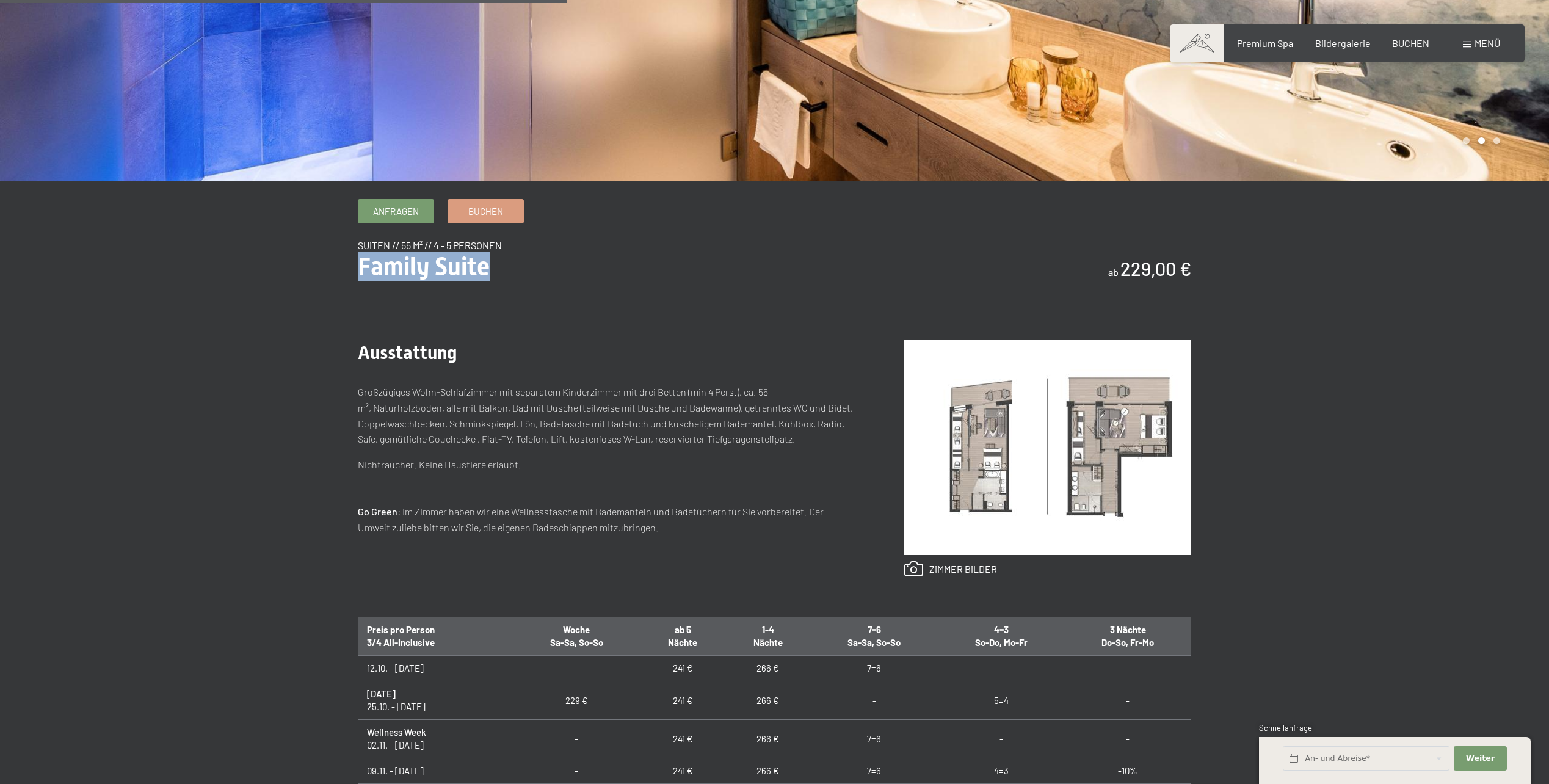
scroll to position [610, 0]
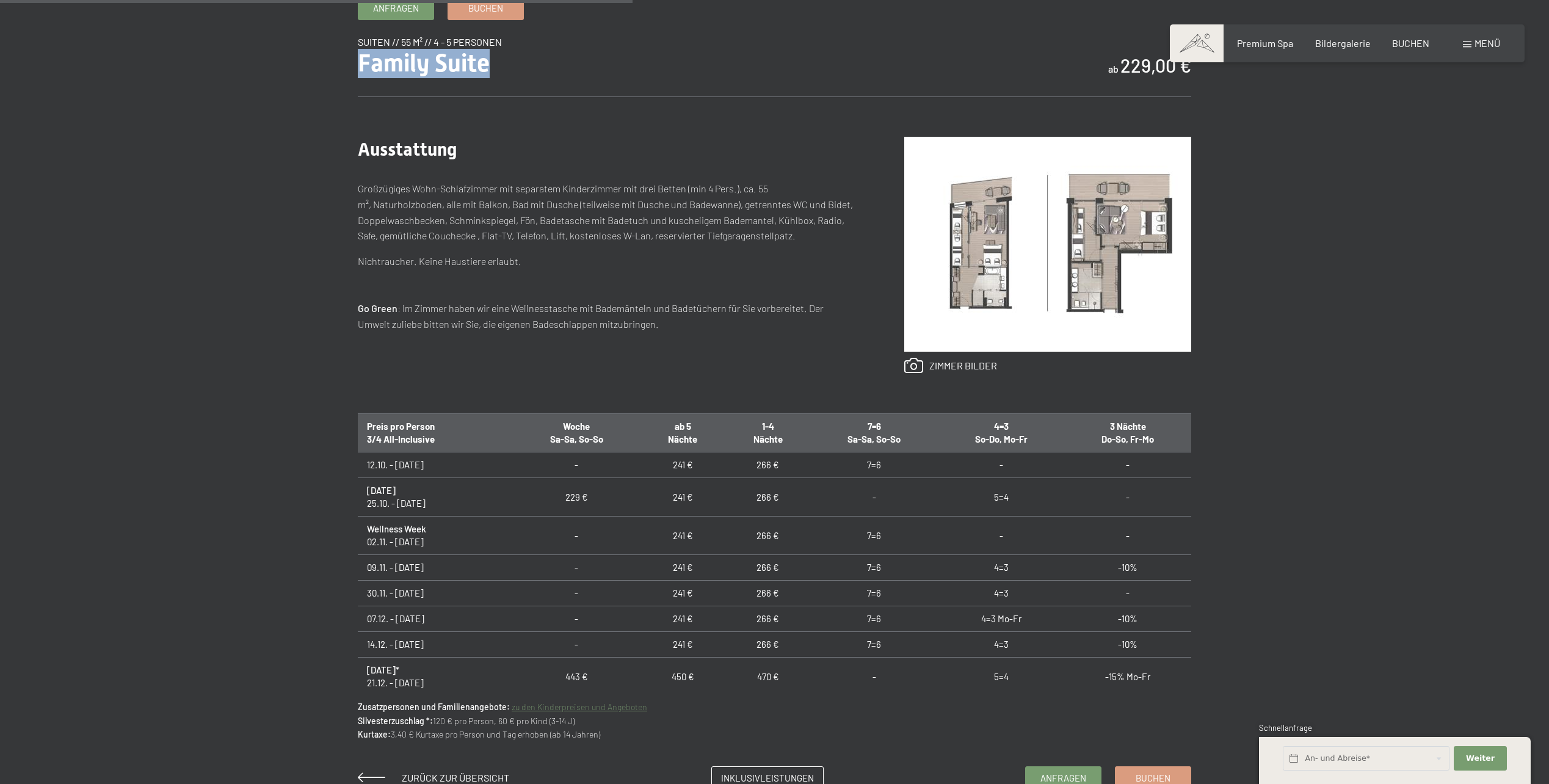
click at [980, 242] on img at bounding box center [1048, 244] width 287 height 215
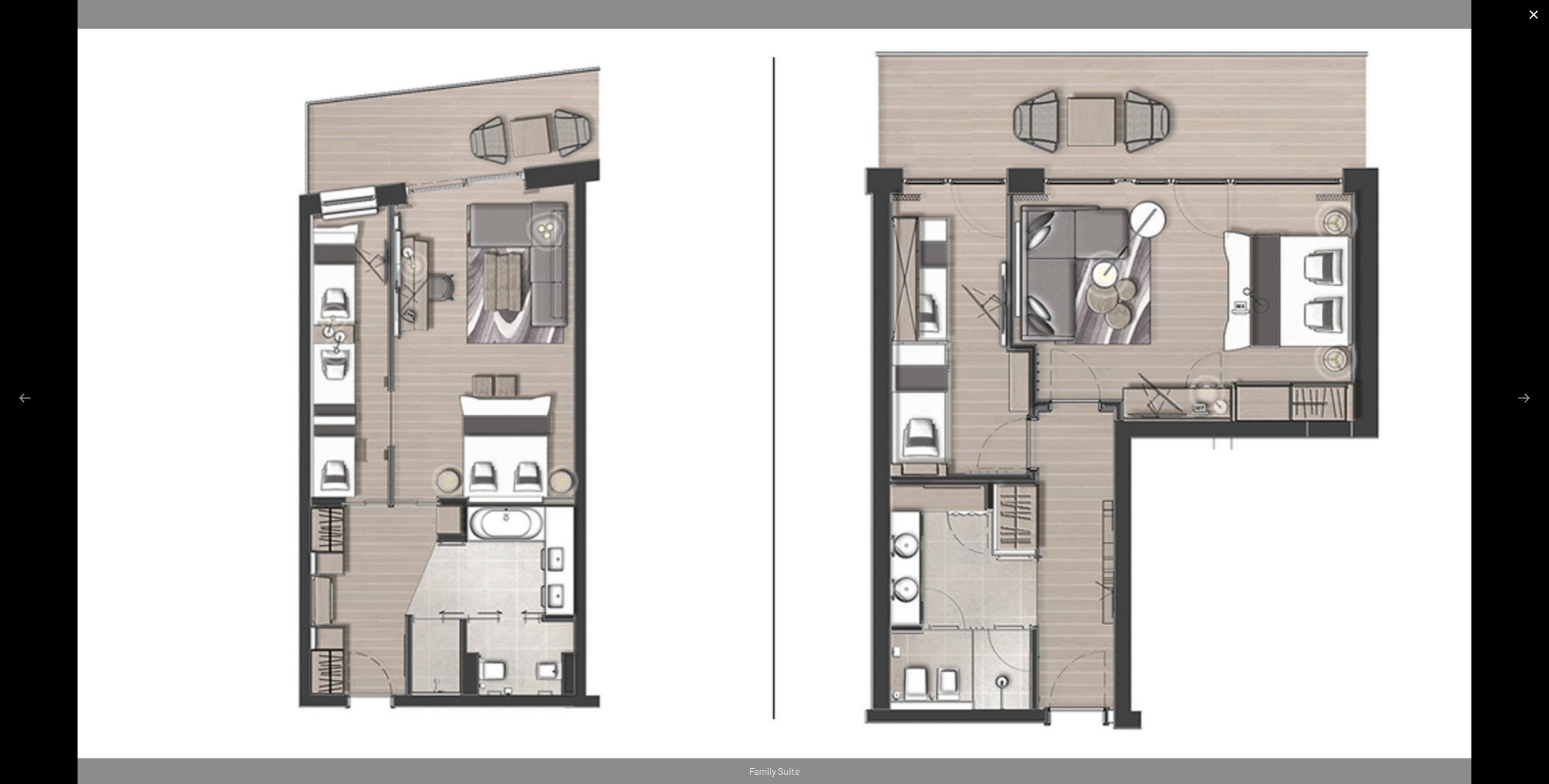
click at [1536, 18] on button "Close gallery" at bounding box center [1534, 14] width 30 height 28
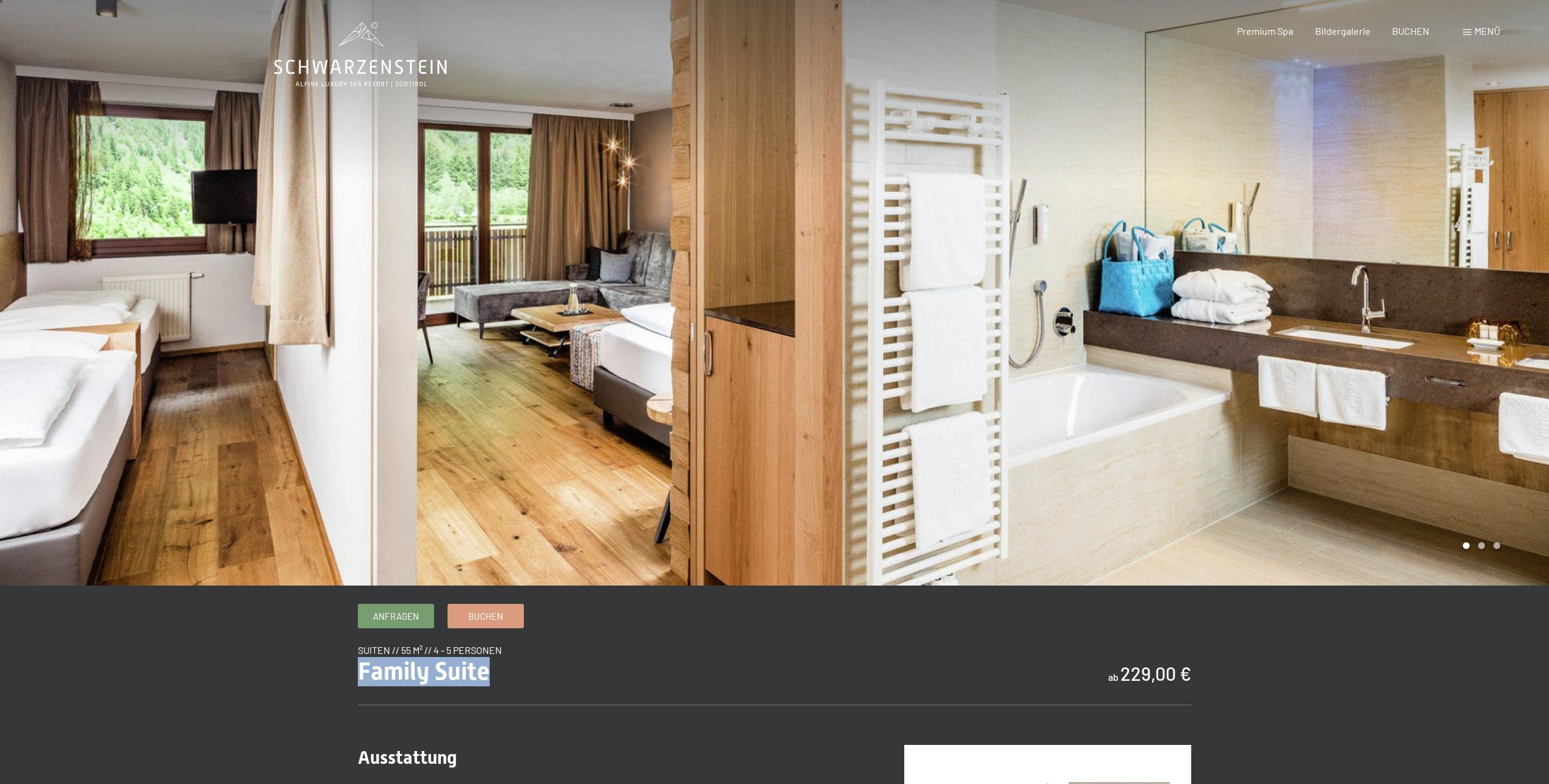
scroll to position [0, 0]
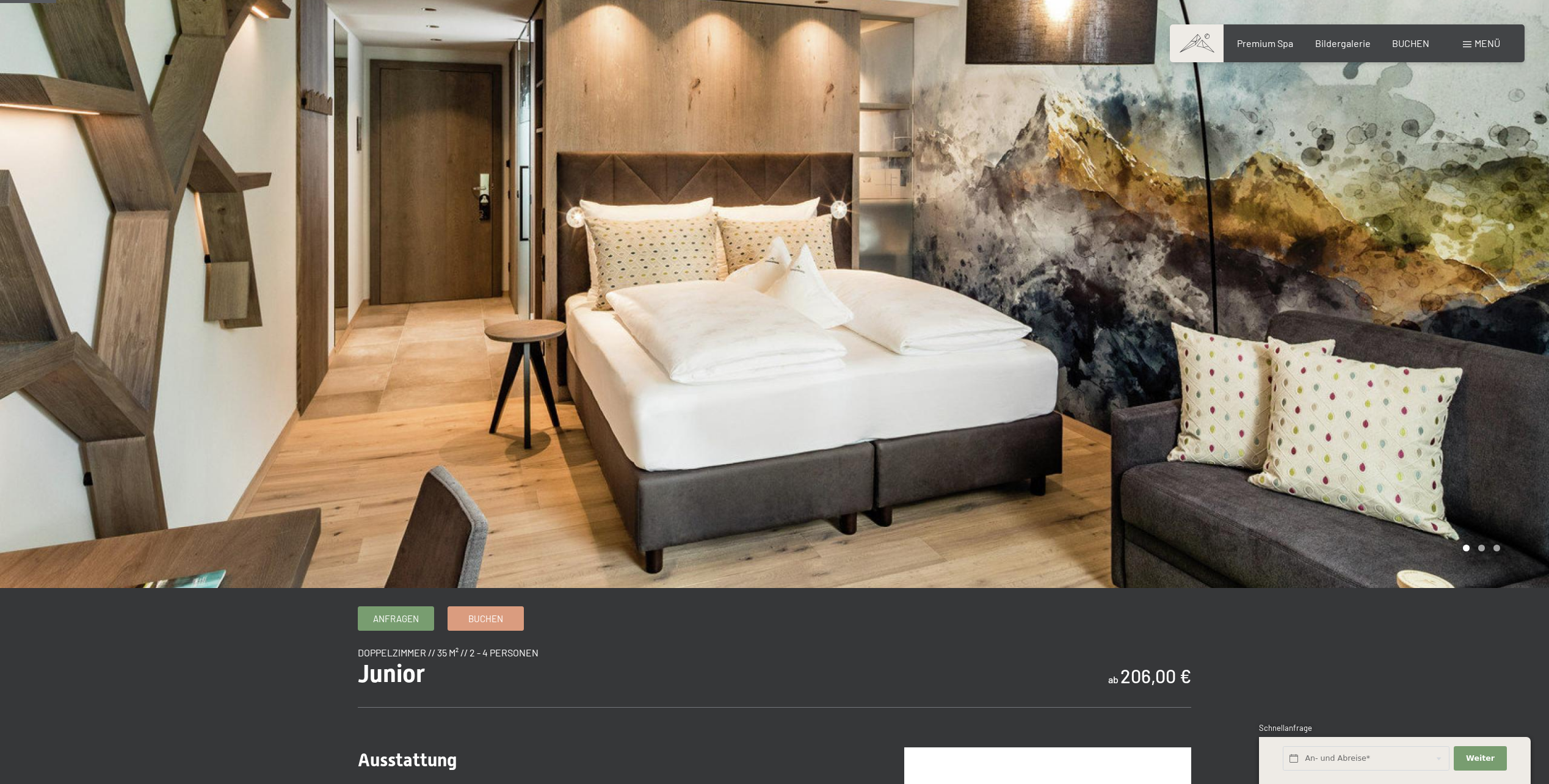
scroll to position [203, 0]
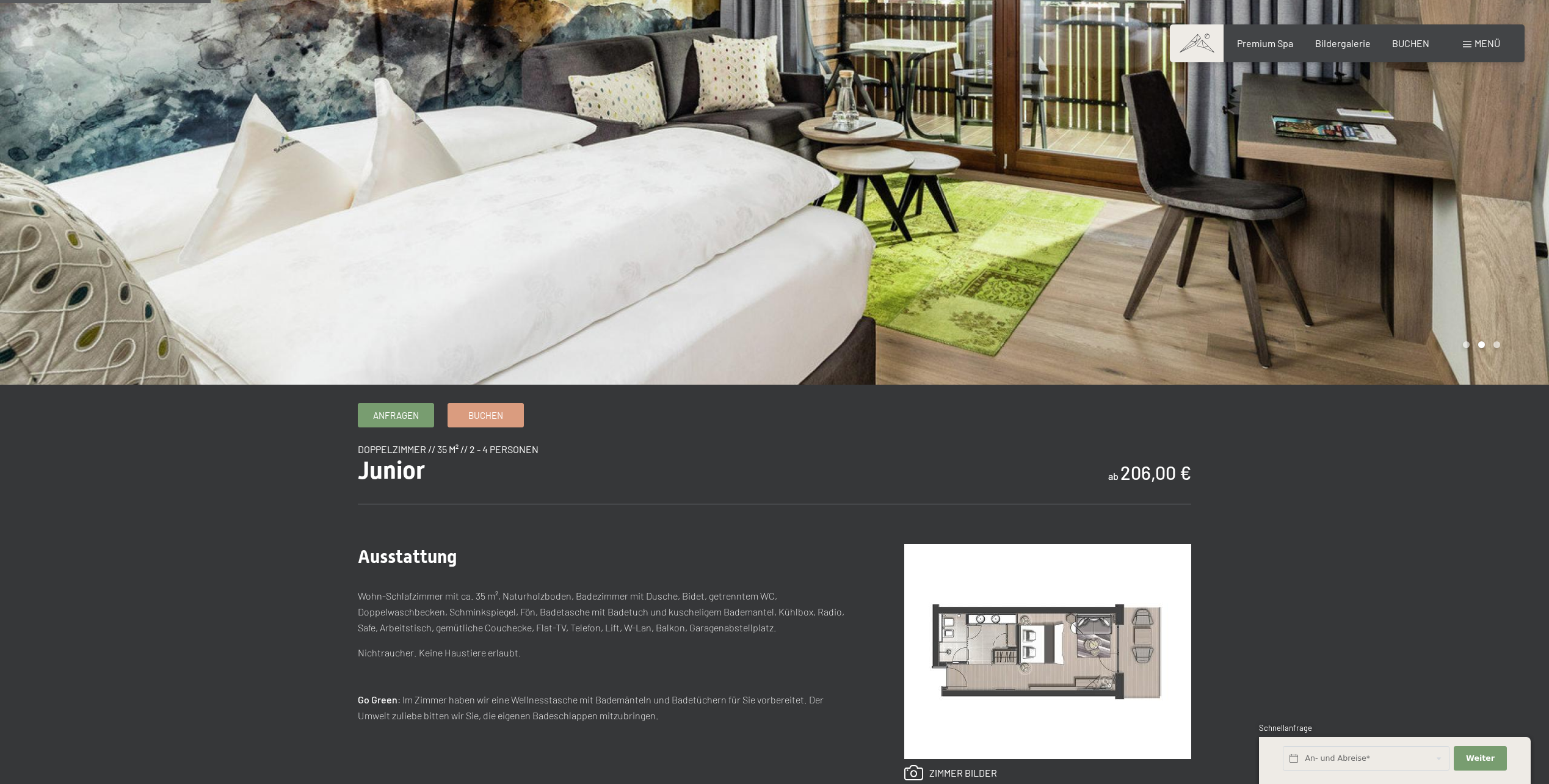
click at [1056, 627] on img at bounding box center [1048, 651] width 287 height 215
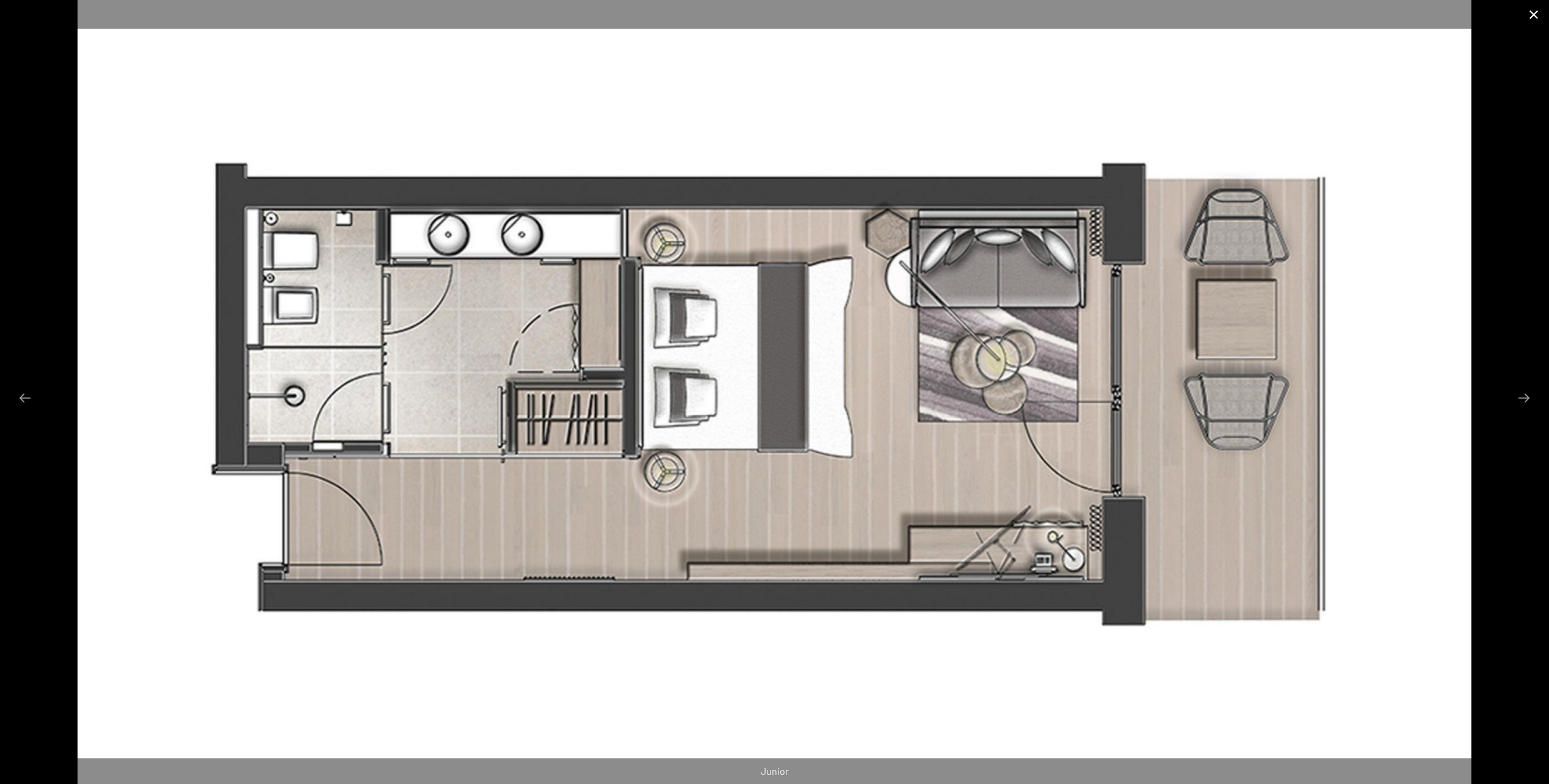
click at [1531, 11] on button "Close gallery" at bounding box center [1534, 14] width 30 height 28
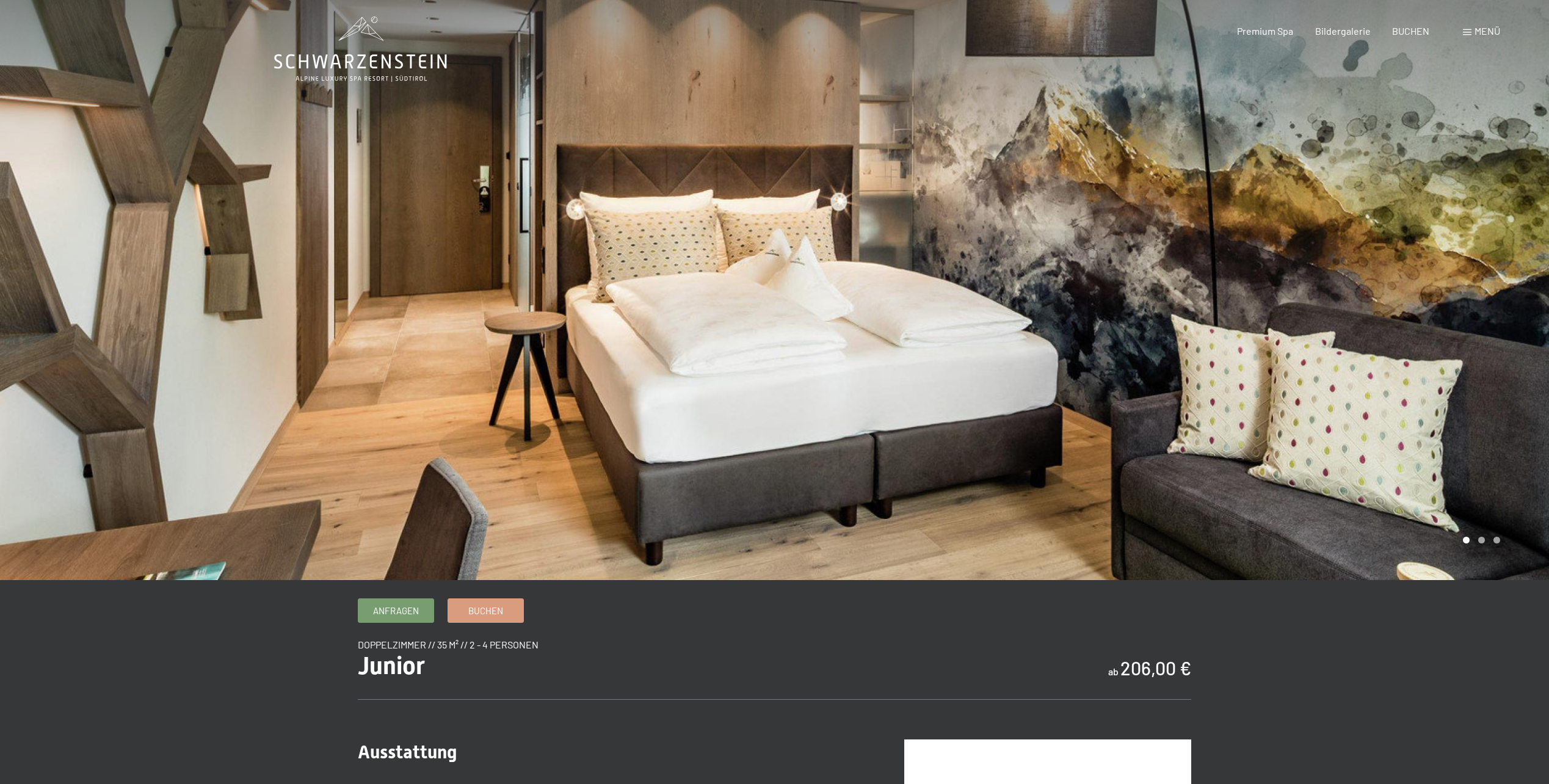
scroll to position [0, 0]
